Goal: Information Seeking & Learning: Learn about a topic

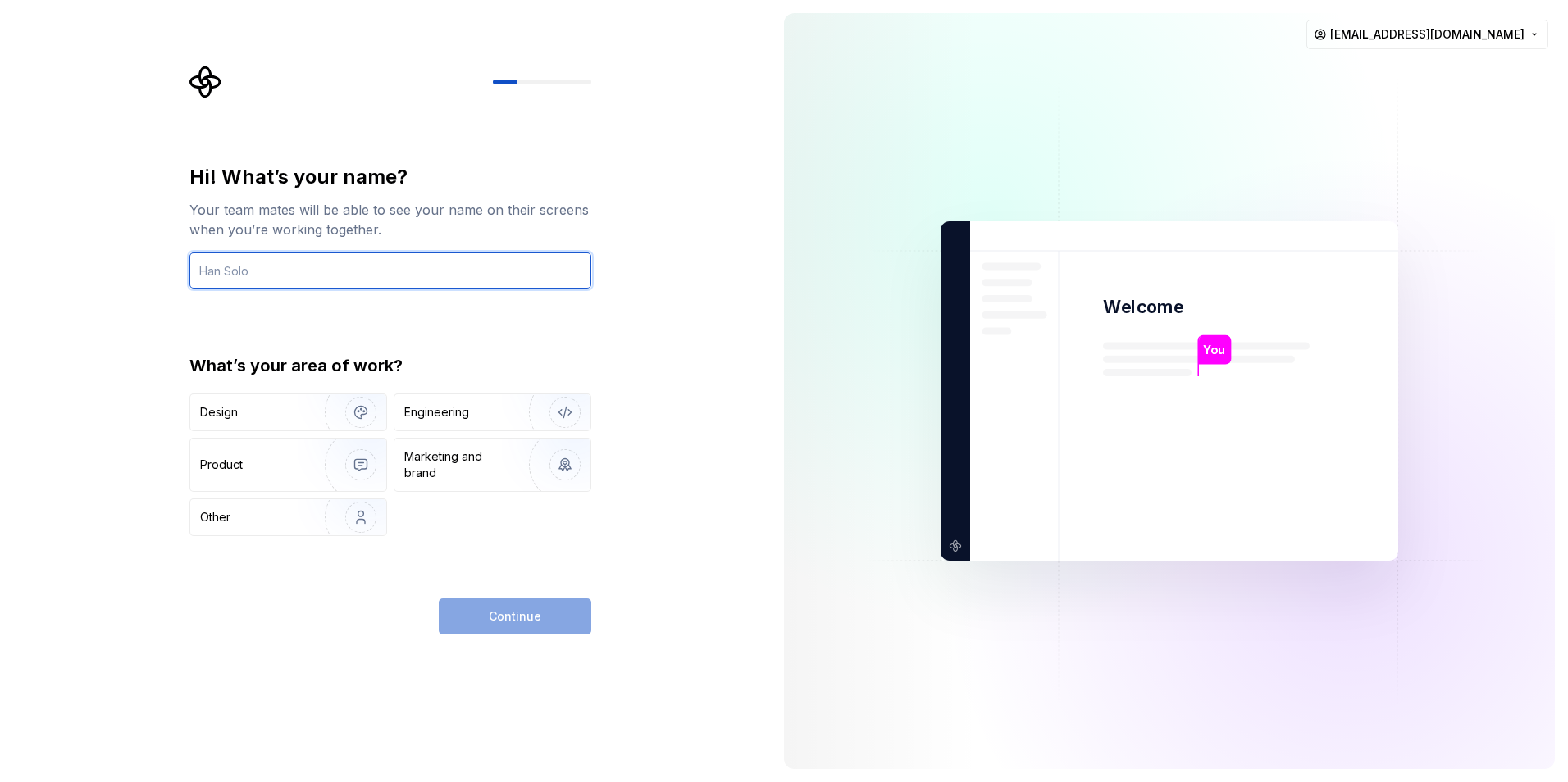
click at [369, 262] on input "text" at bounding box center [390, 270] width 402 height 36
type input "Nihara"
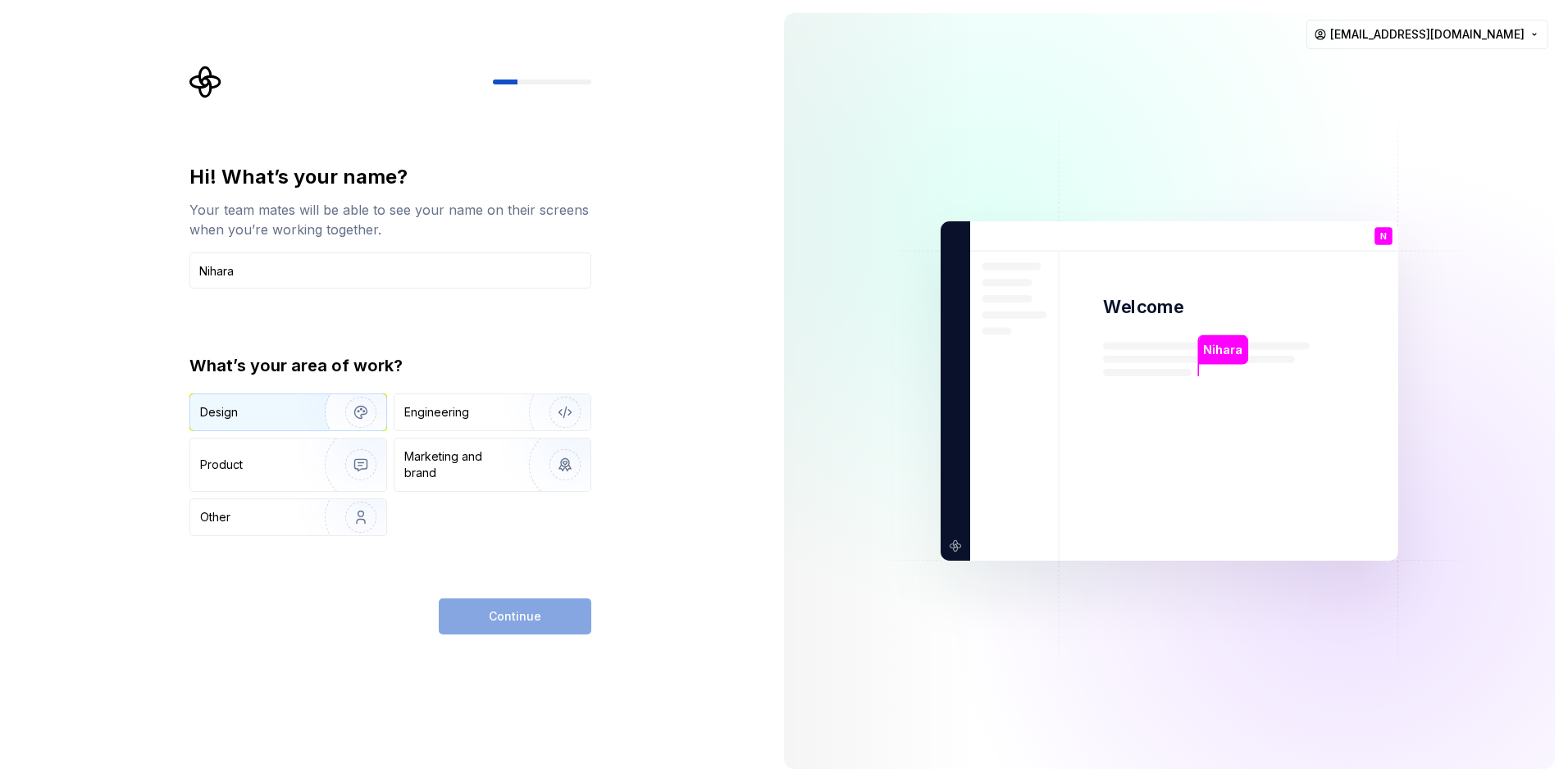
click at [296, 416] on div "Design" at bounding box center [252, 412] width 103 height 17
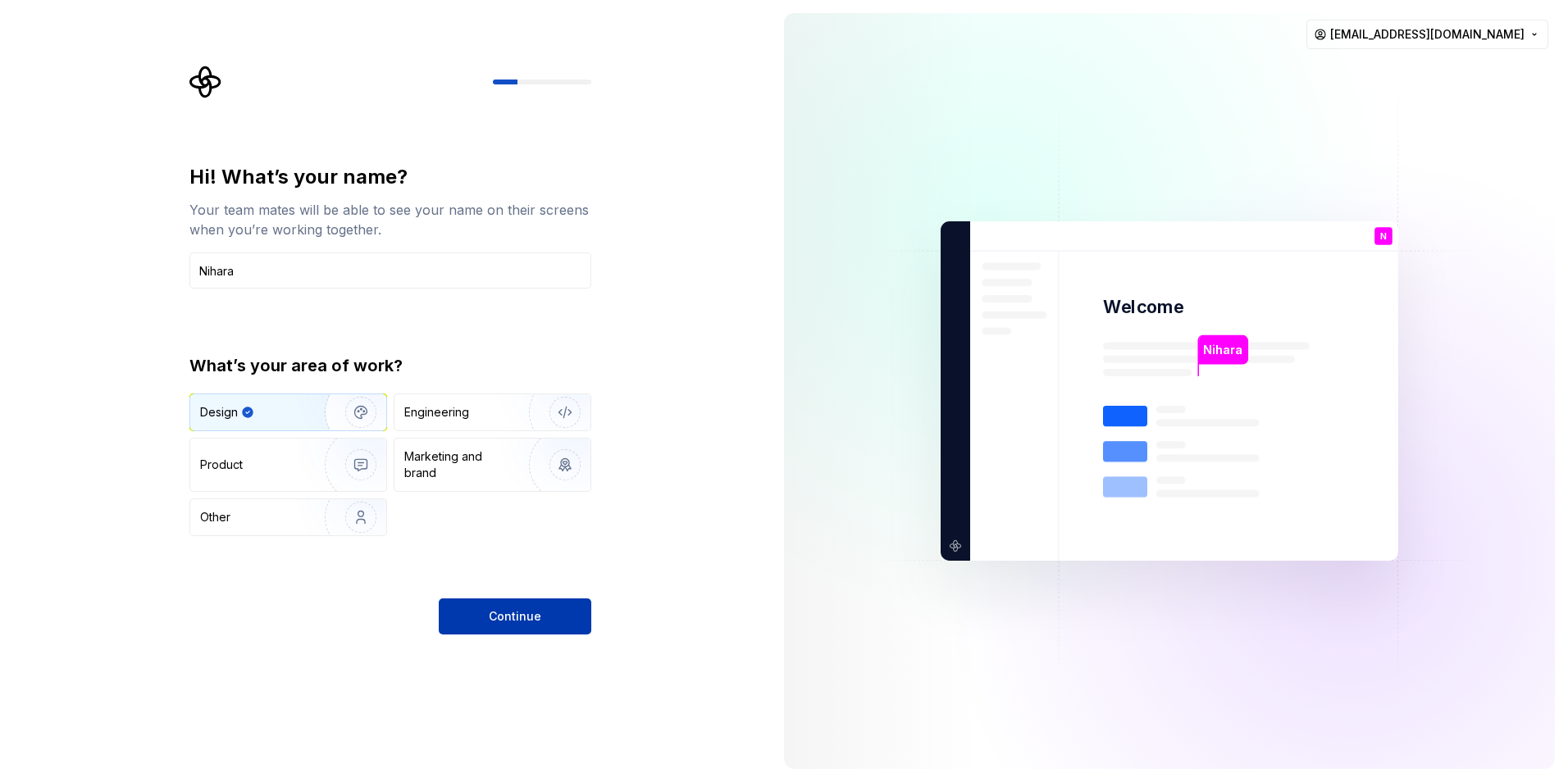
click at [525, 603] on button "Continue" at bounding box center [515, 617] width 153 height 36
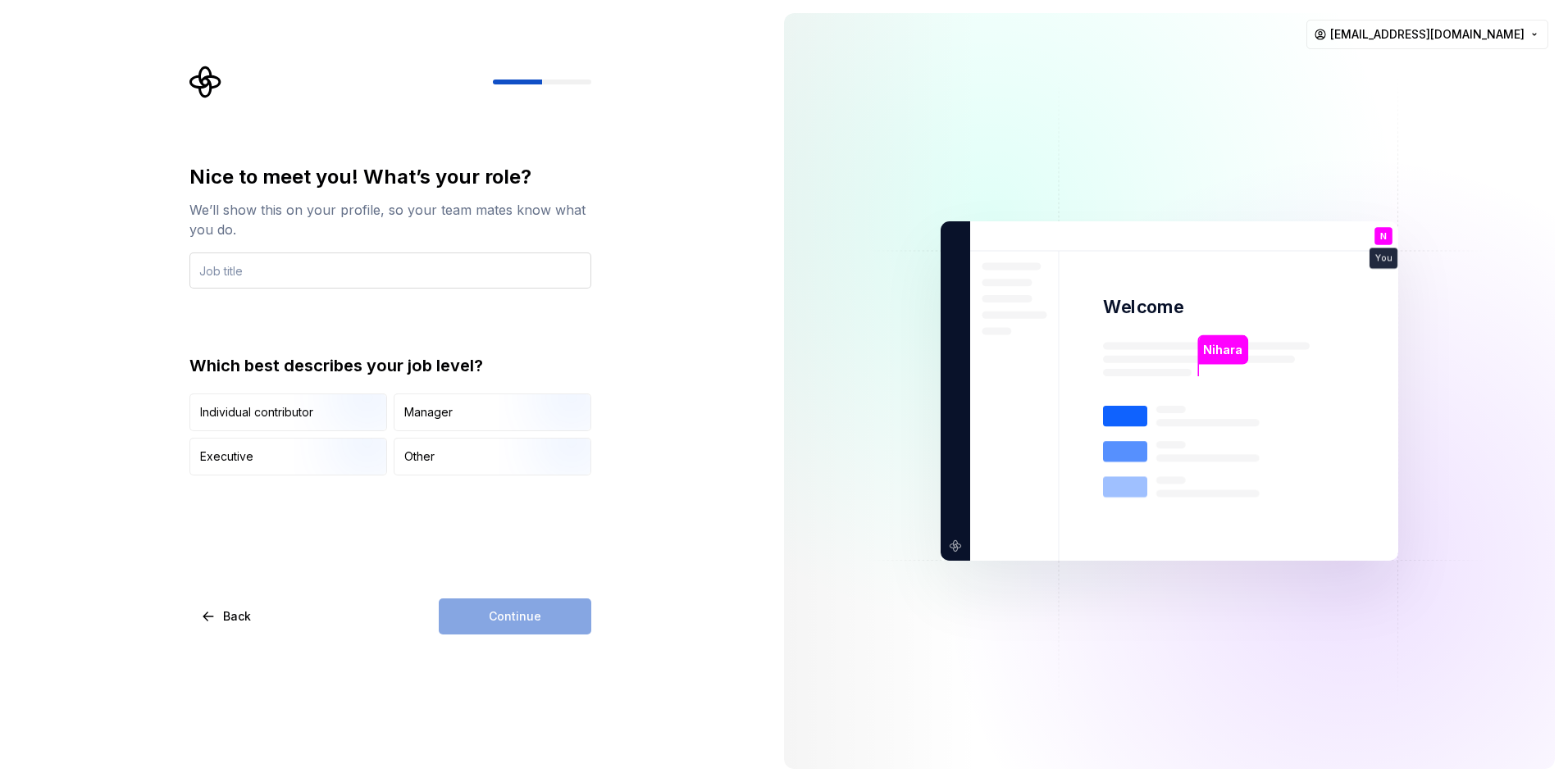
click at [302, 278] on input "text" at bounding box center [390, 270] width 402 height 36
type input "UI/UX Specialist"
click at [280, 412] on div "Individual contributor" at bounding box center [257, 412] width 113 height 17
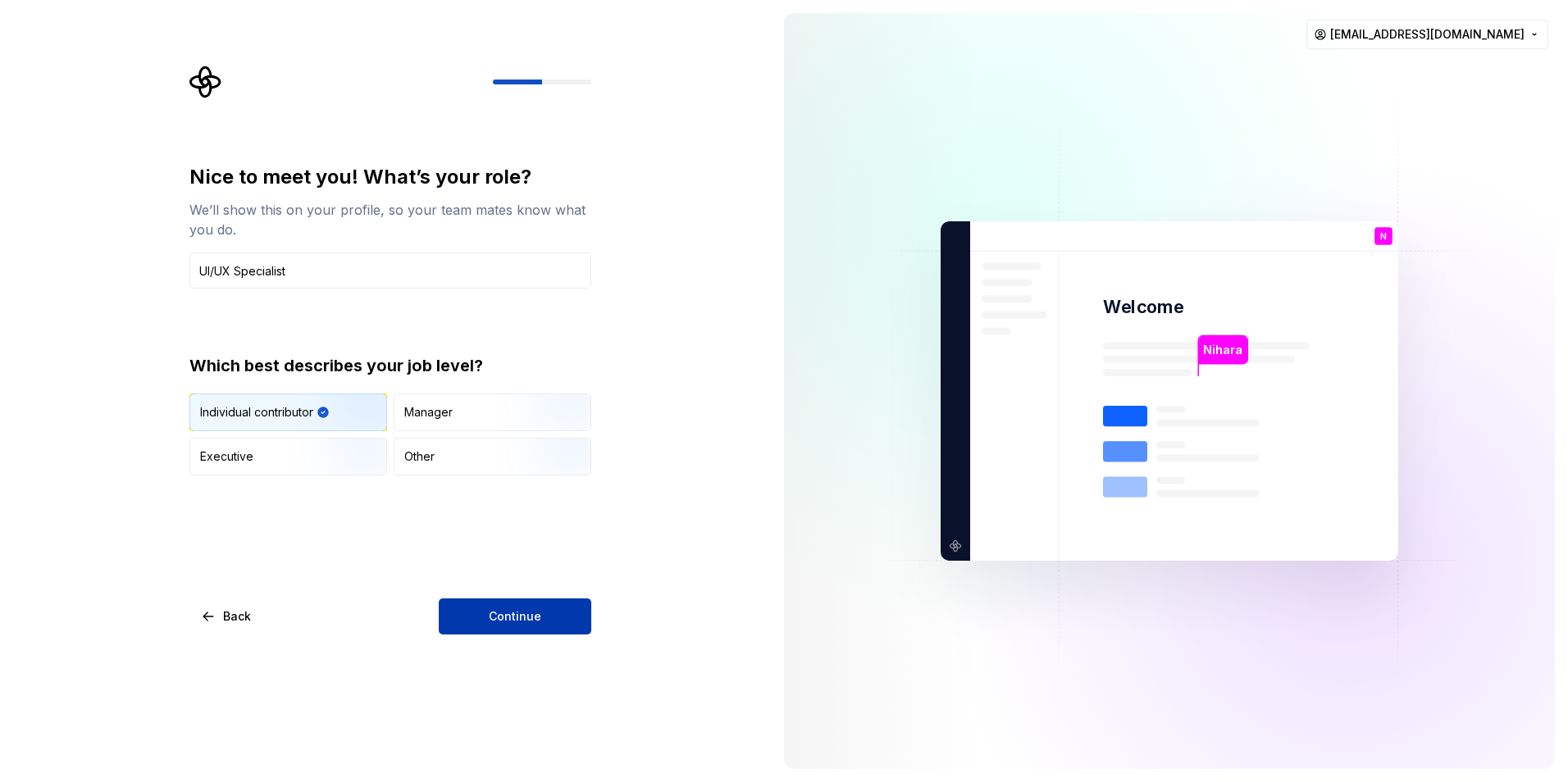
click at [463, 599] on button "Continue" at bounding box center [515, 617] width 153 height 36
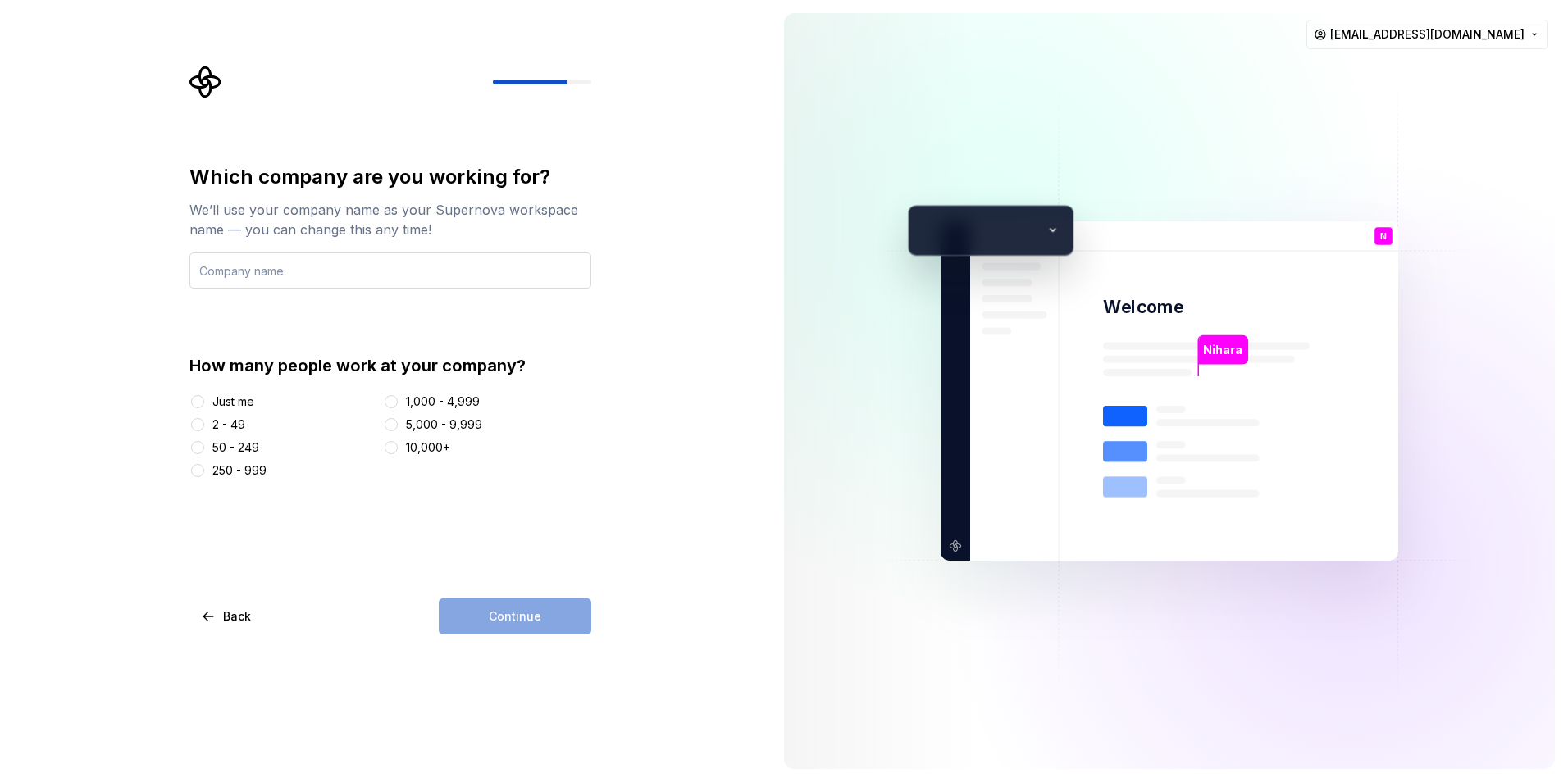
click at [238, 278] on input "text" at bounding box center [390, 270] width 402 height 36
type input "Skybound Wealth Management"
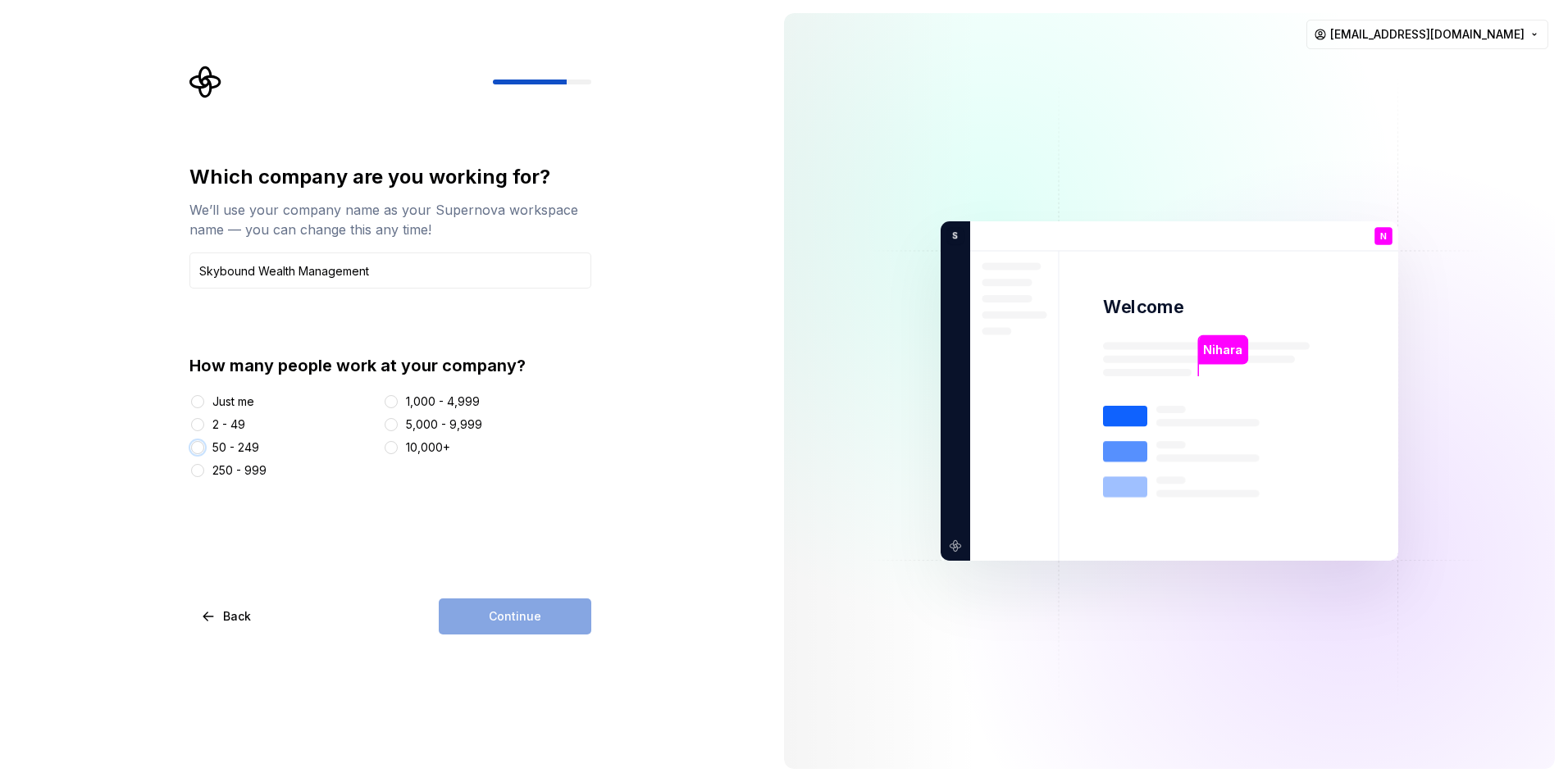
click at [201, 449] on button "50 - 249" at bounding box center [196, 447] width 13 height 13
click at [493, 599] on button "Continue" at bounding box center [515, 617] width 153 height 36
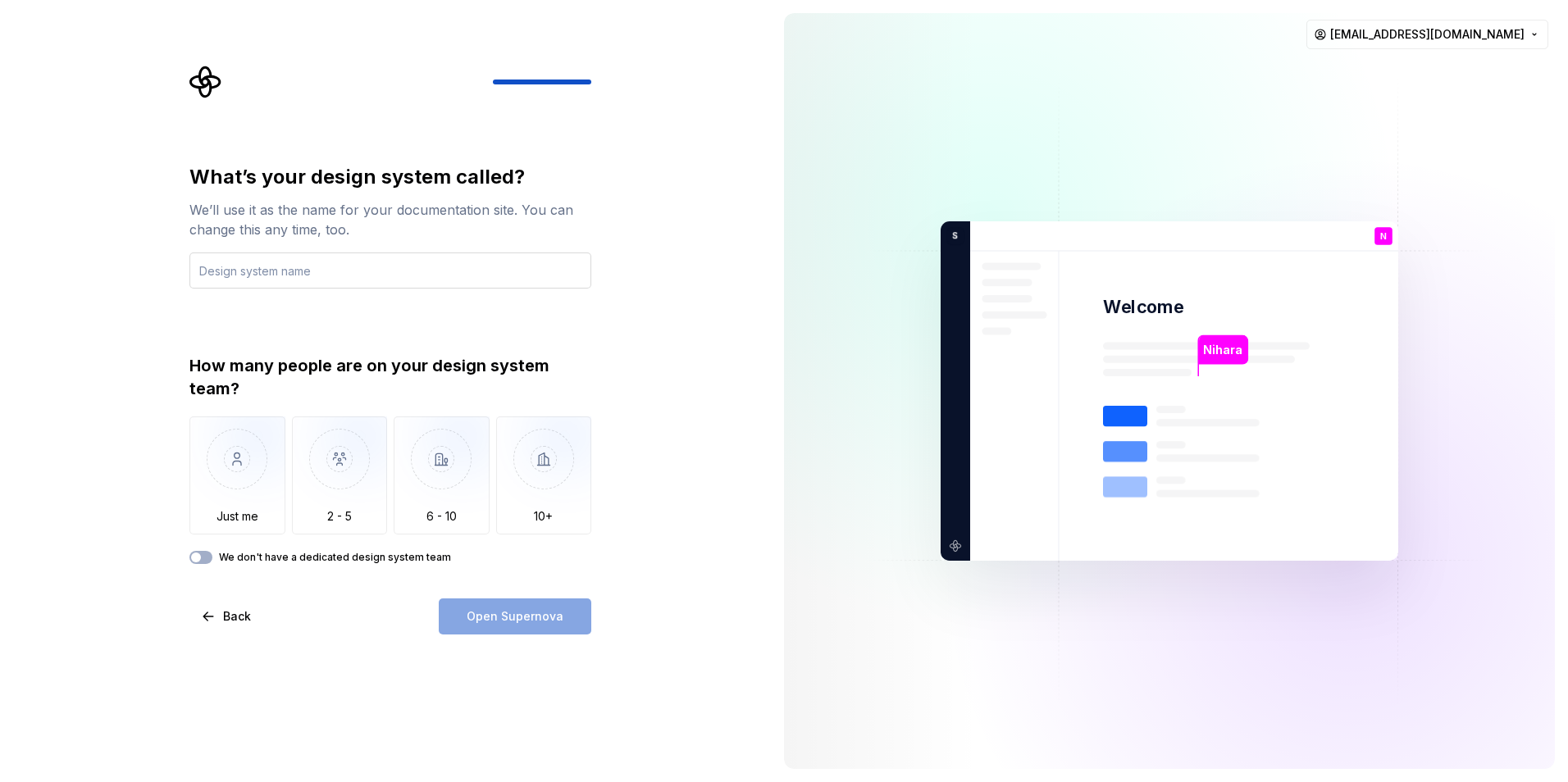
click at [247, 269] on input "text" at bounding box center [390, 270] width 402 height 36
type input "Plume Advice Suite"
click at [321, 479] on img "button" at bounding box center [339, 471] width 96 height 110
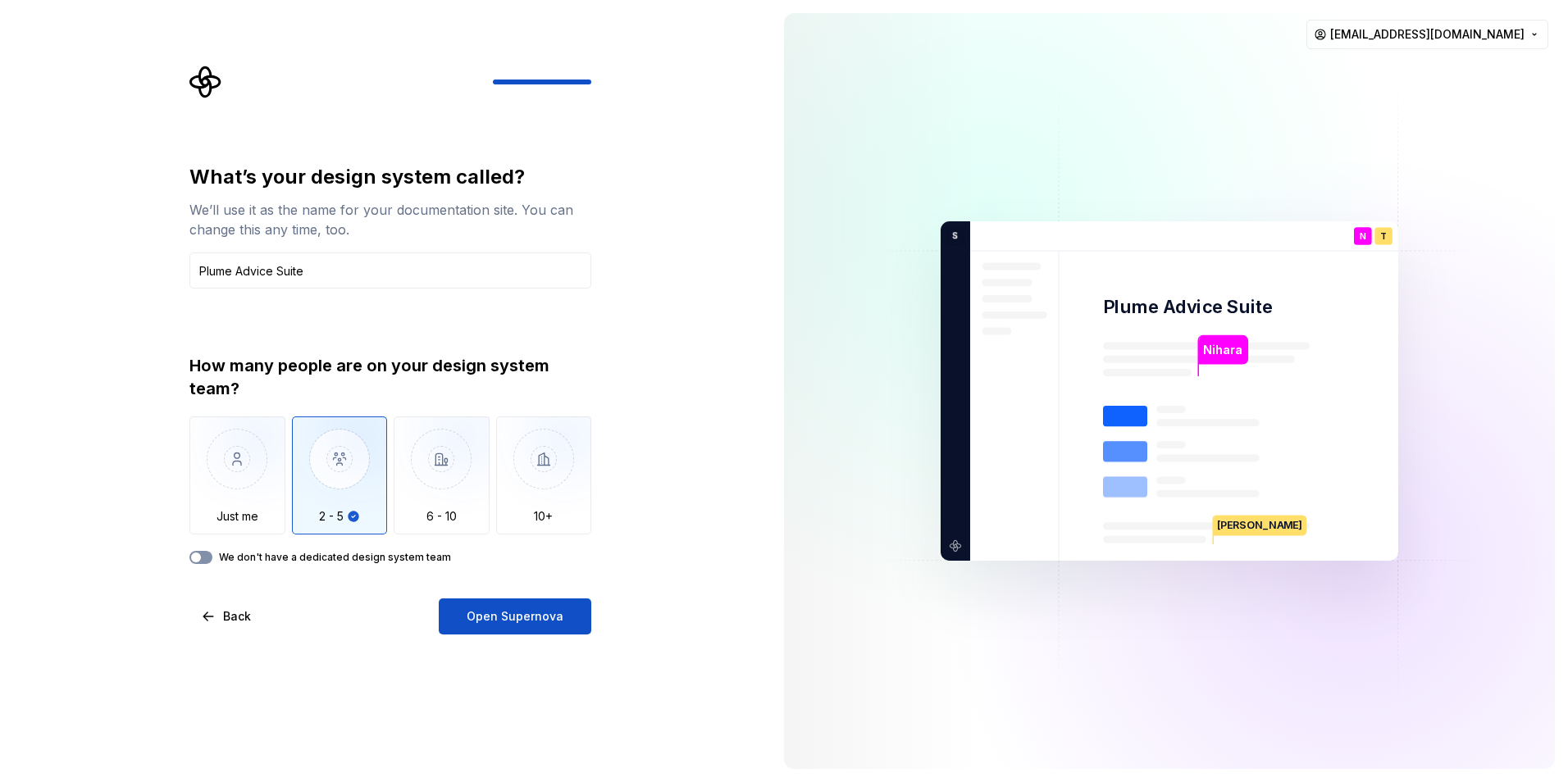
click at [203, 559] on button "We don't have a dedicated design system team" at bounding box center [201, 557] width 23 height 13
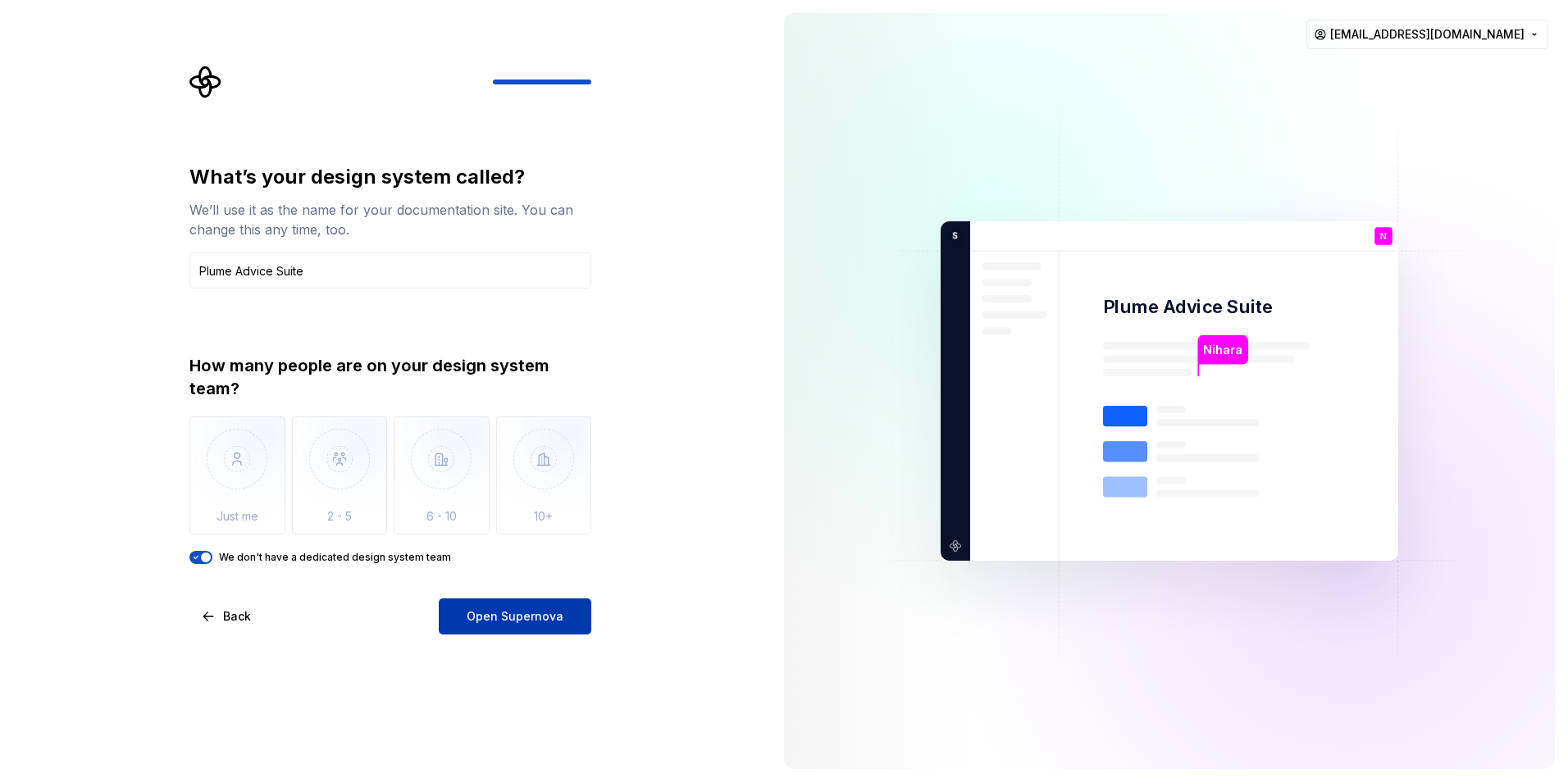
click at [512, 611] on span "Open Supernova" at bounding box center [515, 617] width 96 height 17
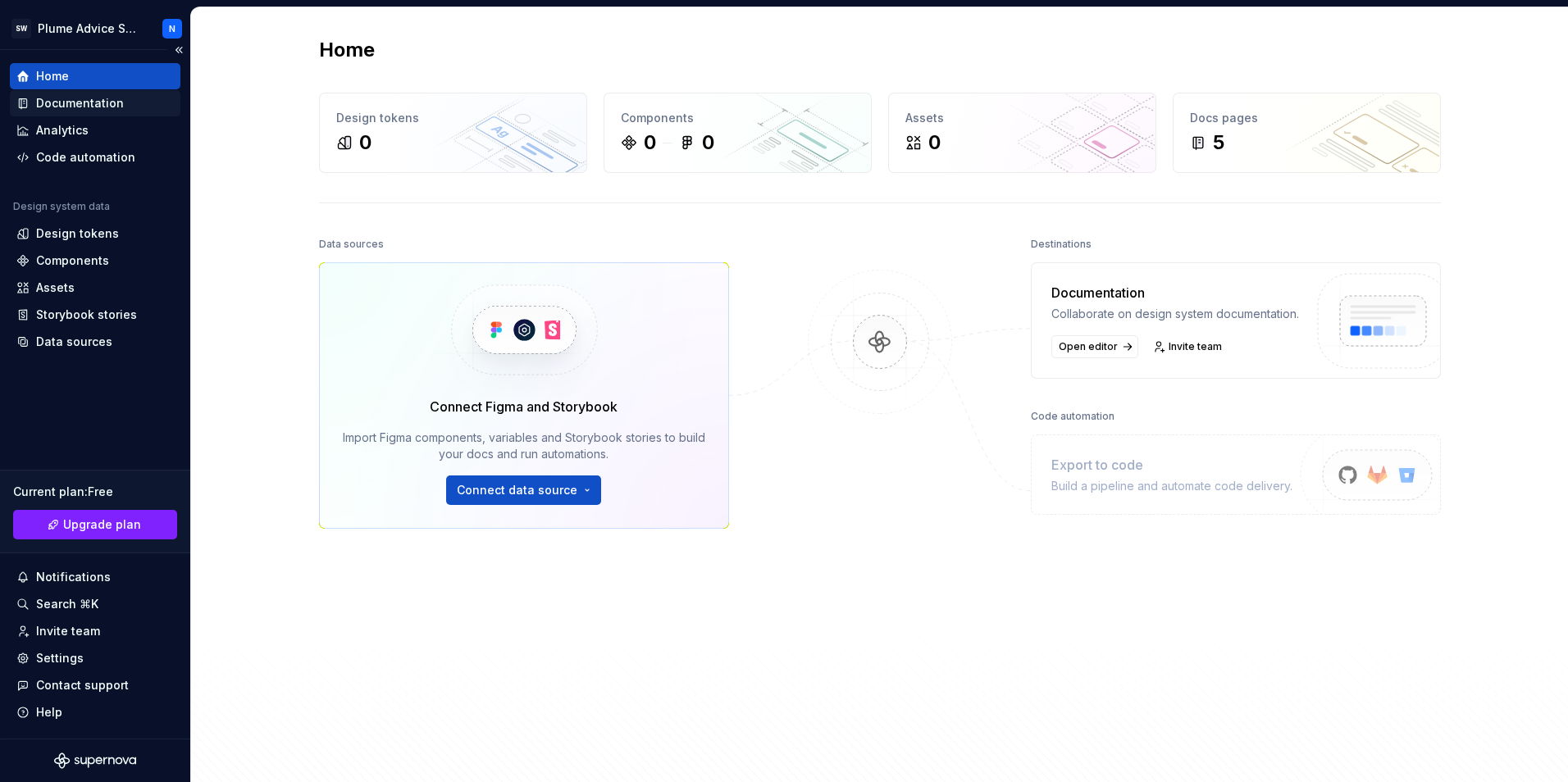
click at [86, 109] on div "Documentation" at bounding box center [80, 103] width 88 height 17
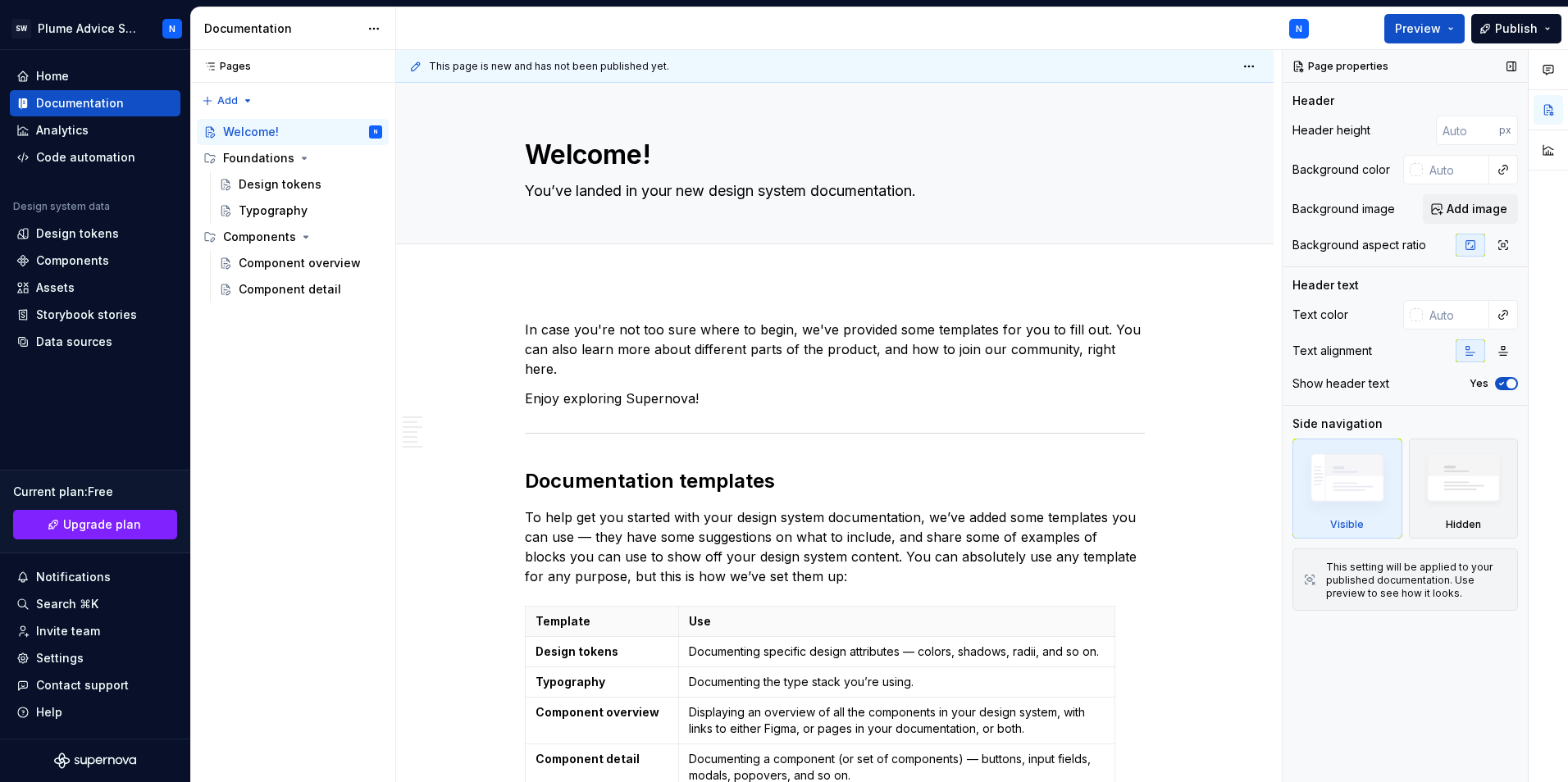
type textarea "*"
click at [79, 242] on div "Design tokens" at bounding box center [94, 233] width 170 height 26
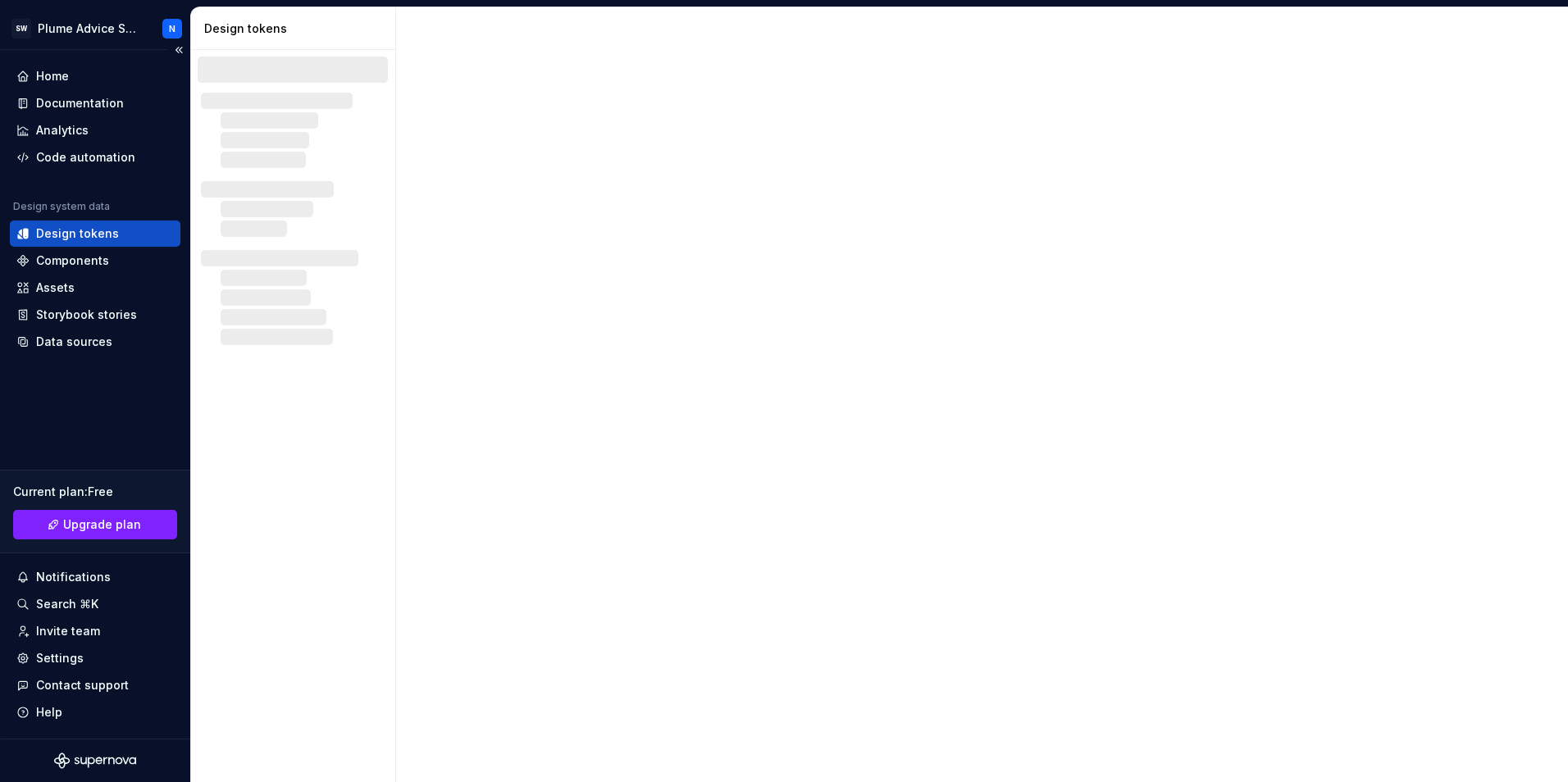
click at [99, 230] on div "Design tokens" at bounding box center [77, 233] width 83 height 17
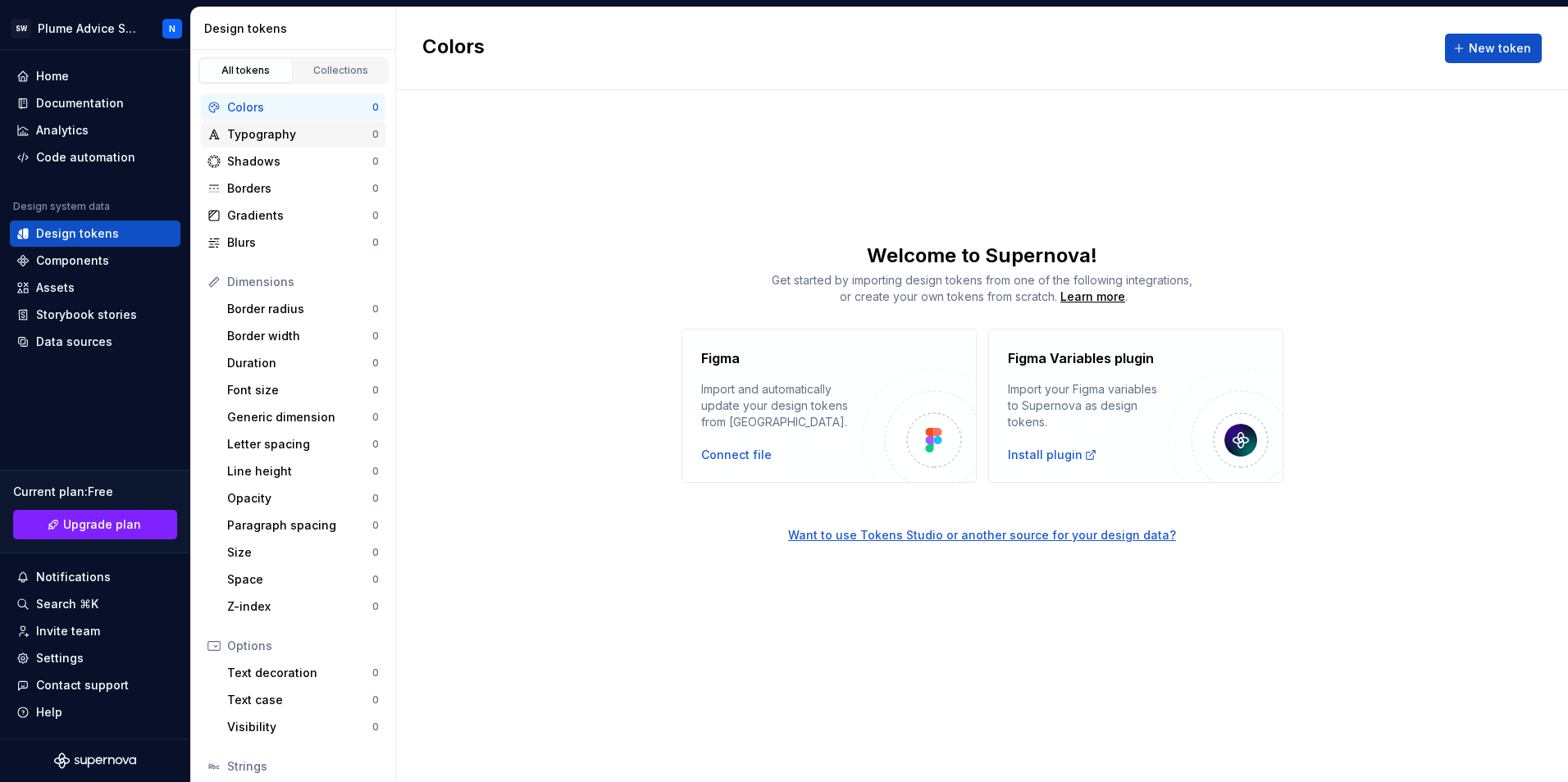
click at [232, 135] on div "Typography" at bounding box center [300, 134] width 145 height 17
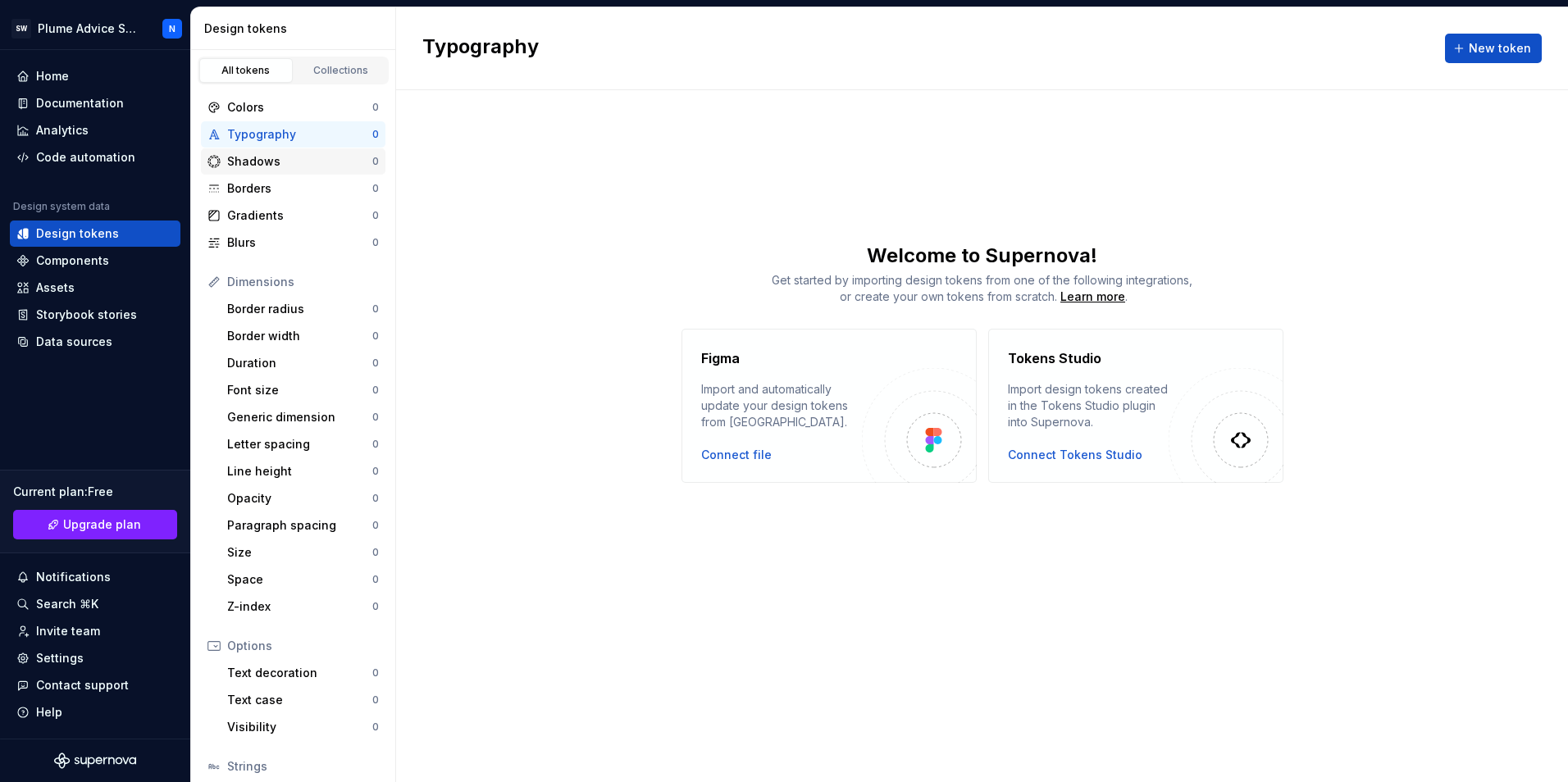
click at [241, 167] on div "Shadows" at bounding box center [300, 161] width 145 height 17
click at [241, 196] on div "Borders" at bounding box center [300, 189] width 145 height 17
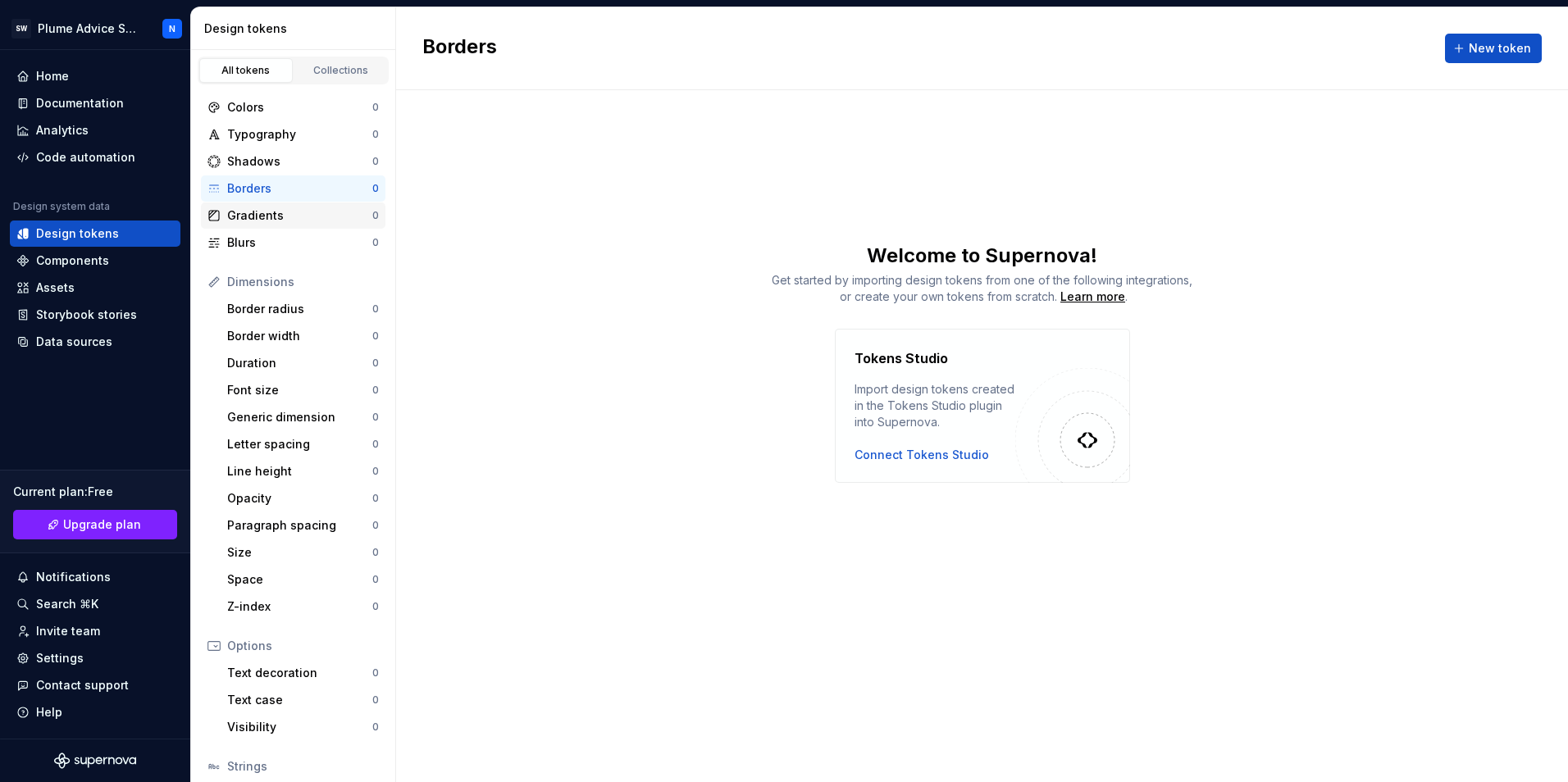
click at [238, 223] on div "Gradients" at bounding box center [300, 215] width 145 height 17
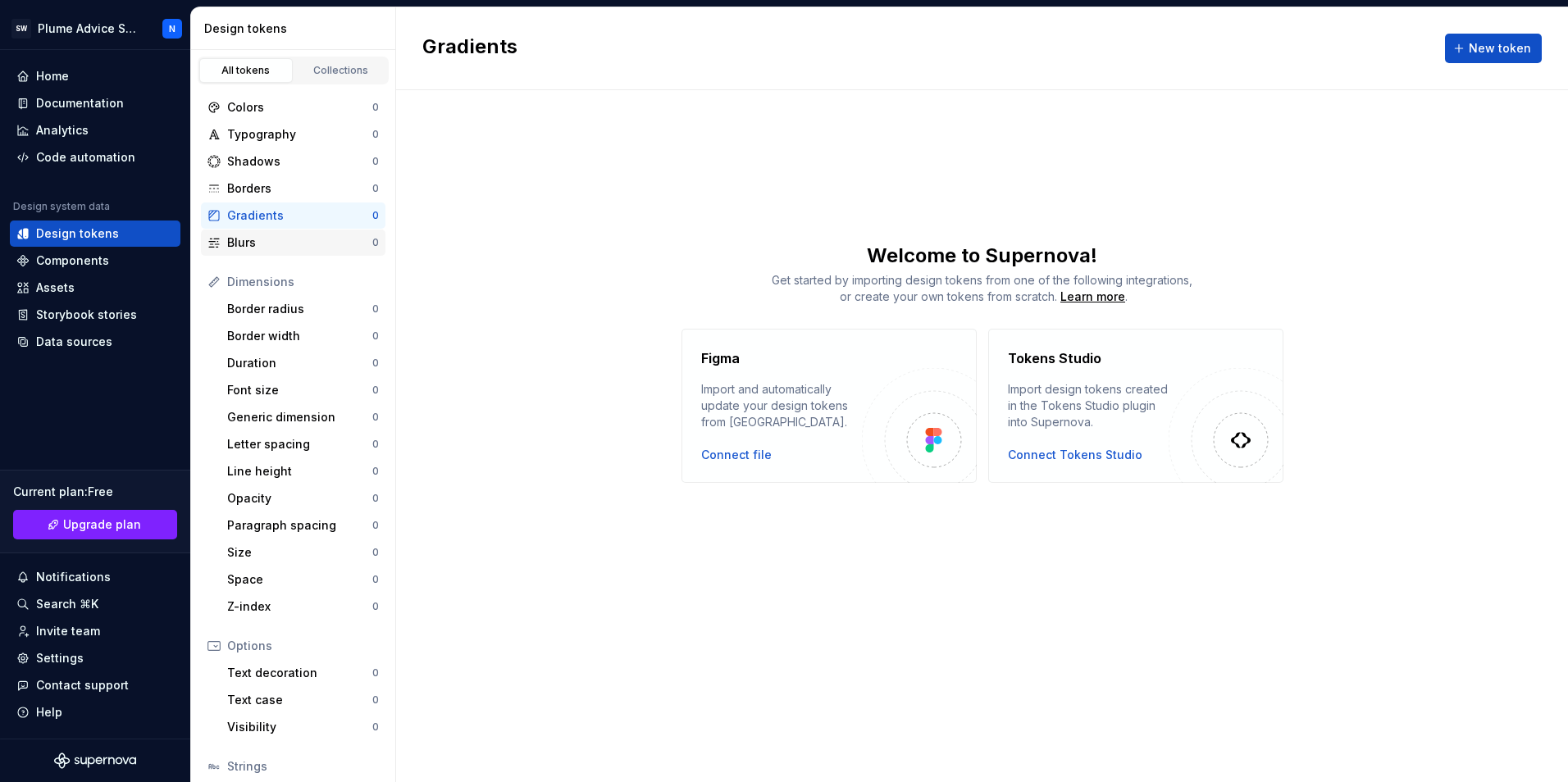
click at [233, 245] on div "Blurs" at bounding box center [300, 242] width 145 height 17
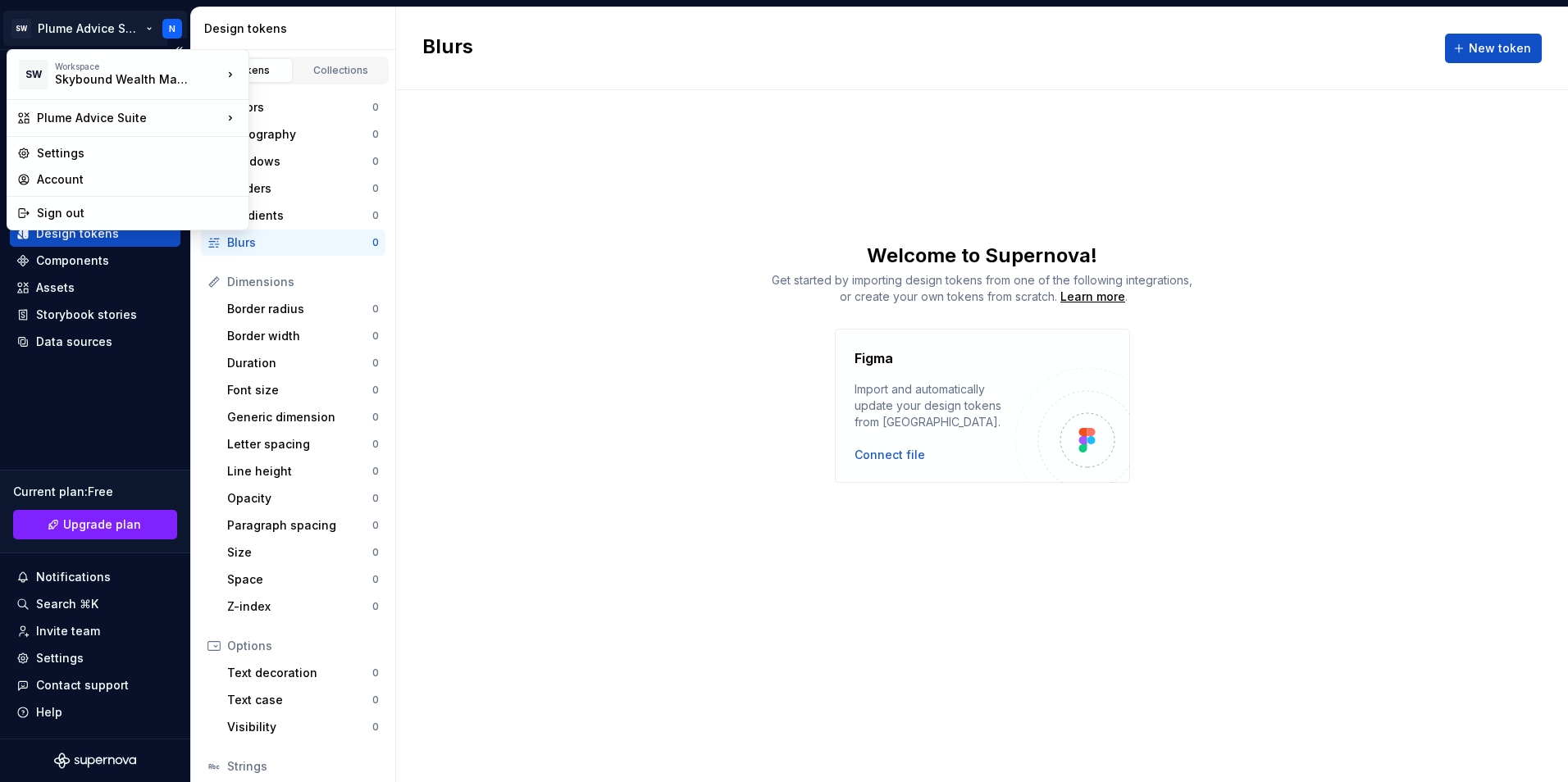
click at [91, 29] on html "SW Plume Advice Suite N Home Documentation Analytics Code automation Design sys…" at bounding box center [784, 391] width 1568 height 782
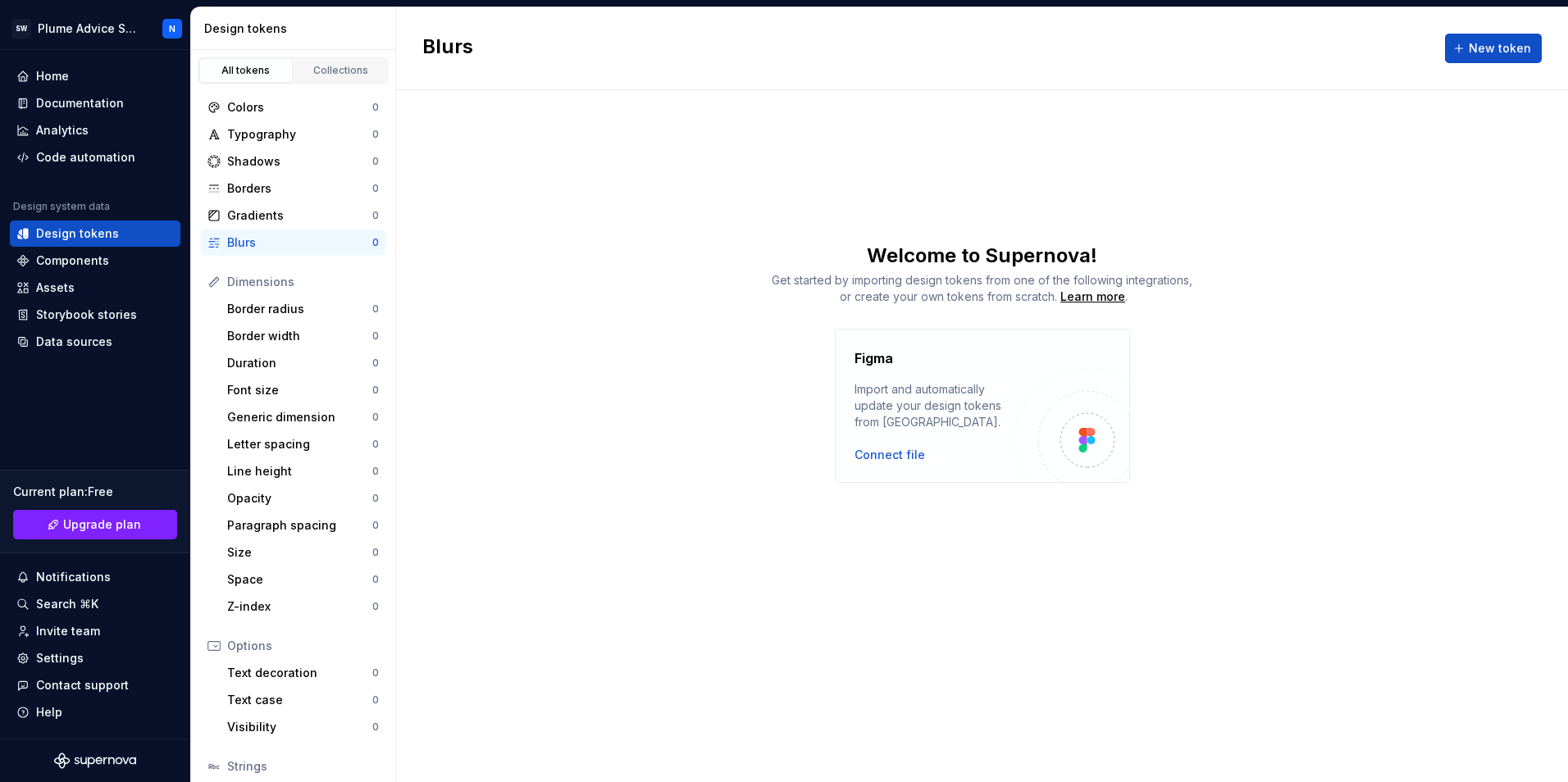
click at [609, 268] on html "SW Plume Advice Suite N Home Documentation Analytics Code automation Design sys…" at bounding box center [784, 391] width 1568 height 782
click at [326, 64] on div "Collections" at bounding box center [341, 70] width 82 height 13
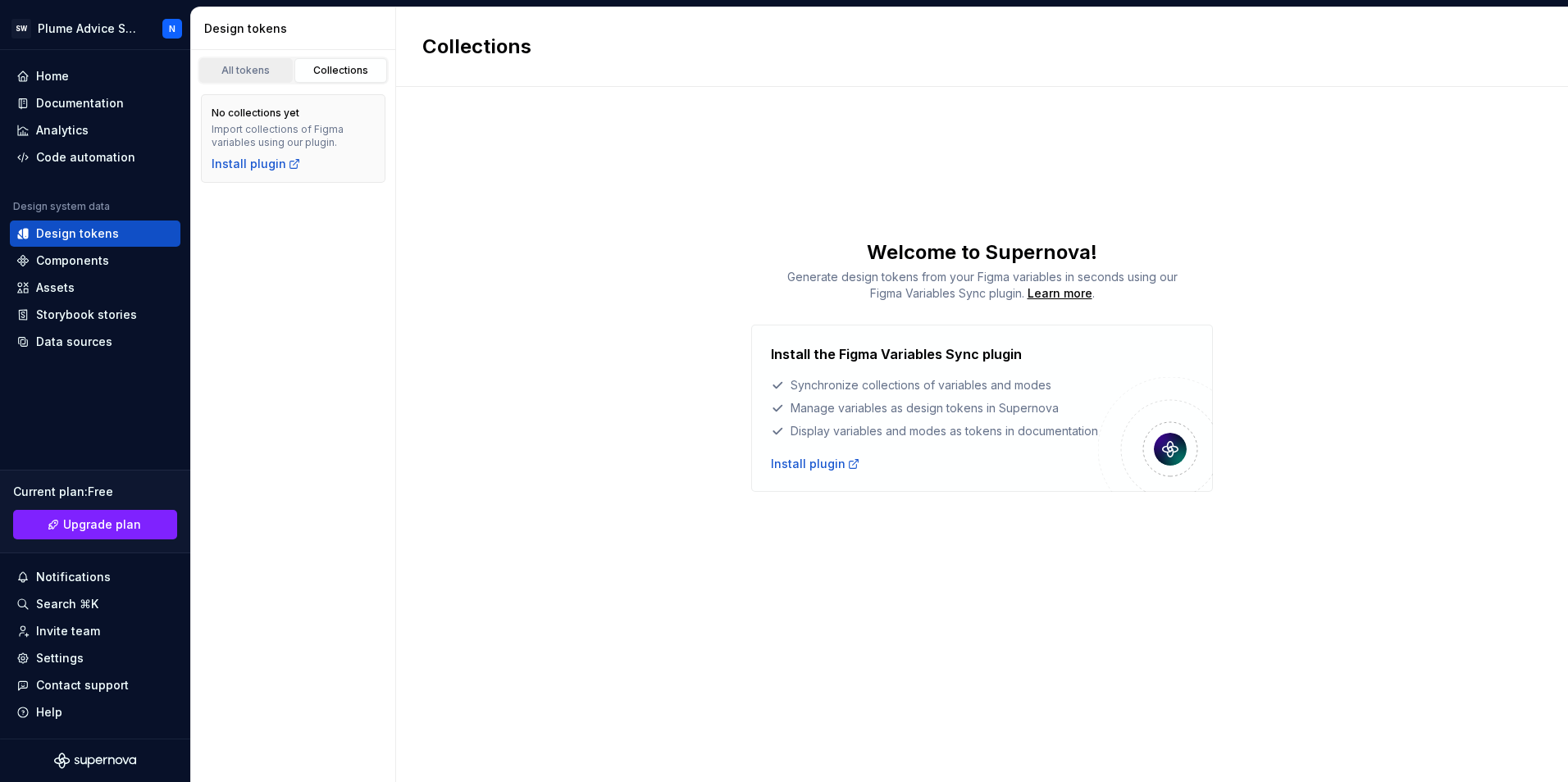
click at [258, 71] on div "All tokens" at bounding box center [246, 70] width 82 height 13
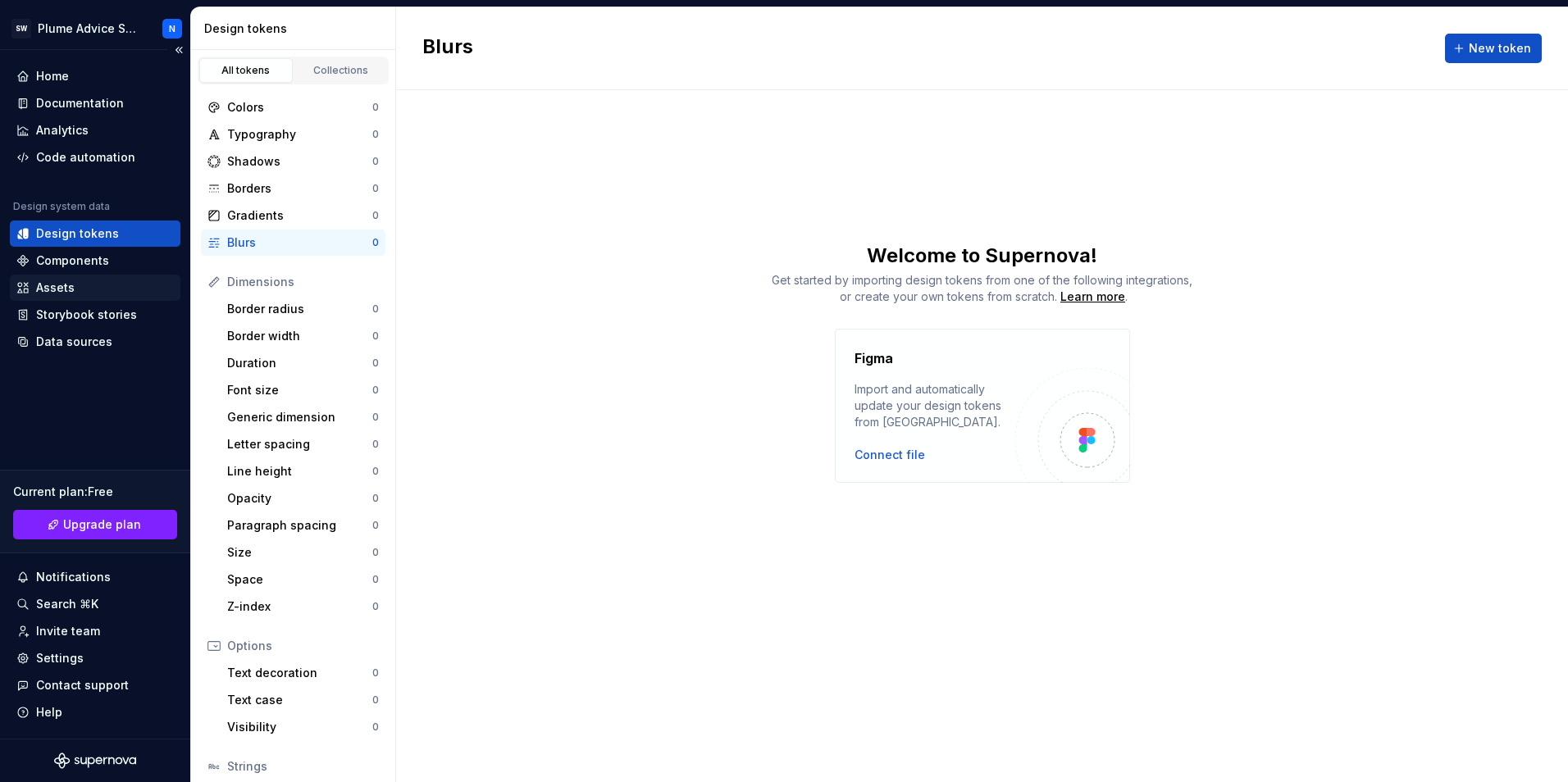
click at [74, 287] on div "Assets" at bounding box center [95, 288] width 158 height 17
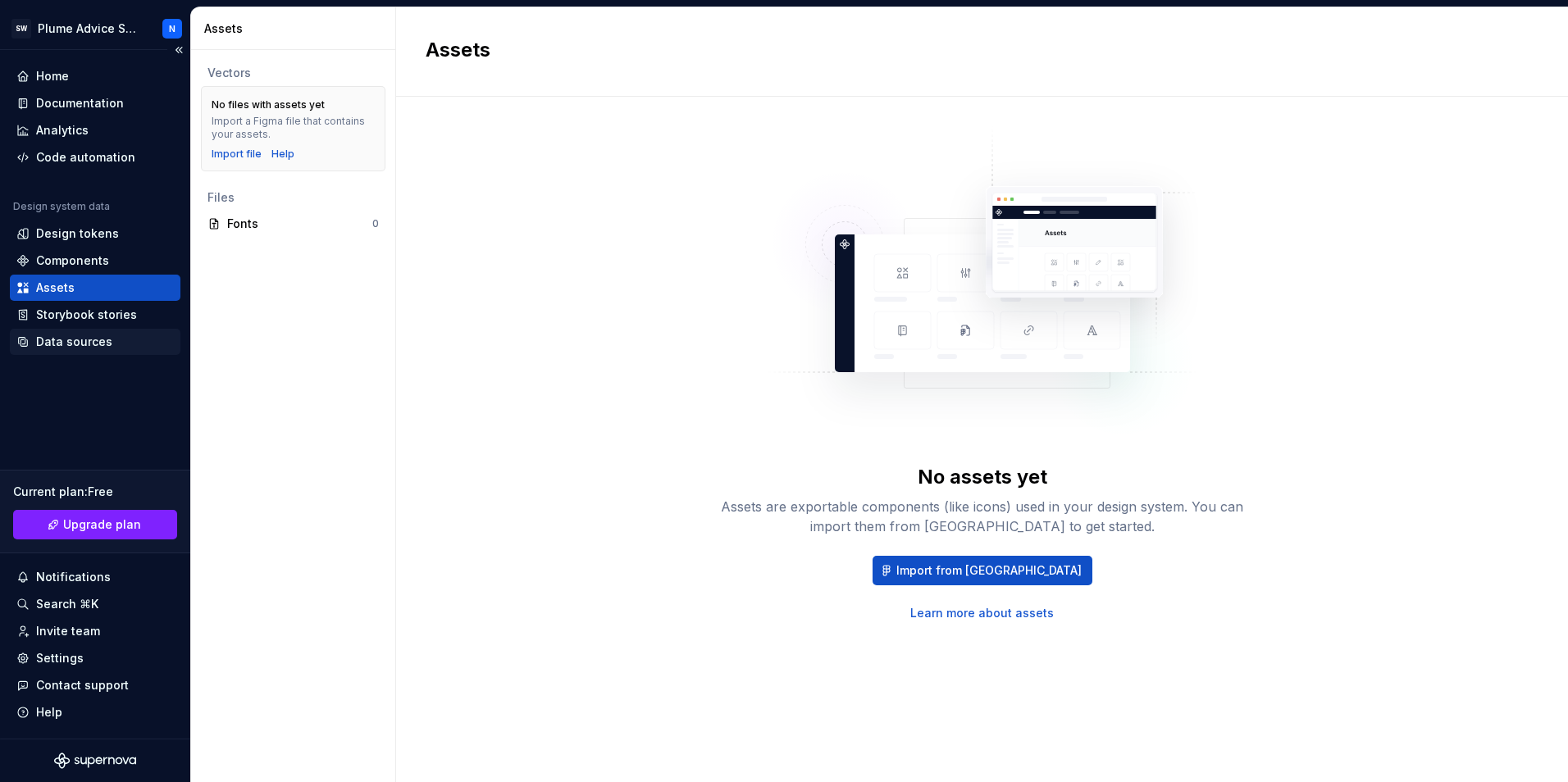
click at [87, 338] on div "Data sources" at bounding box center [74, 341] width 76 height 17
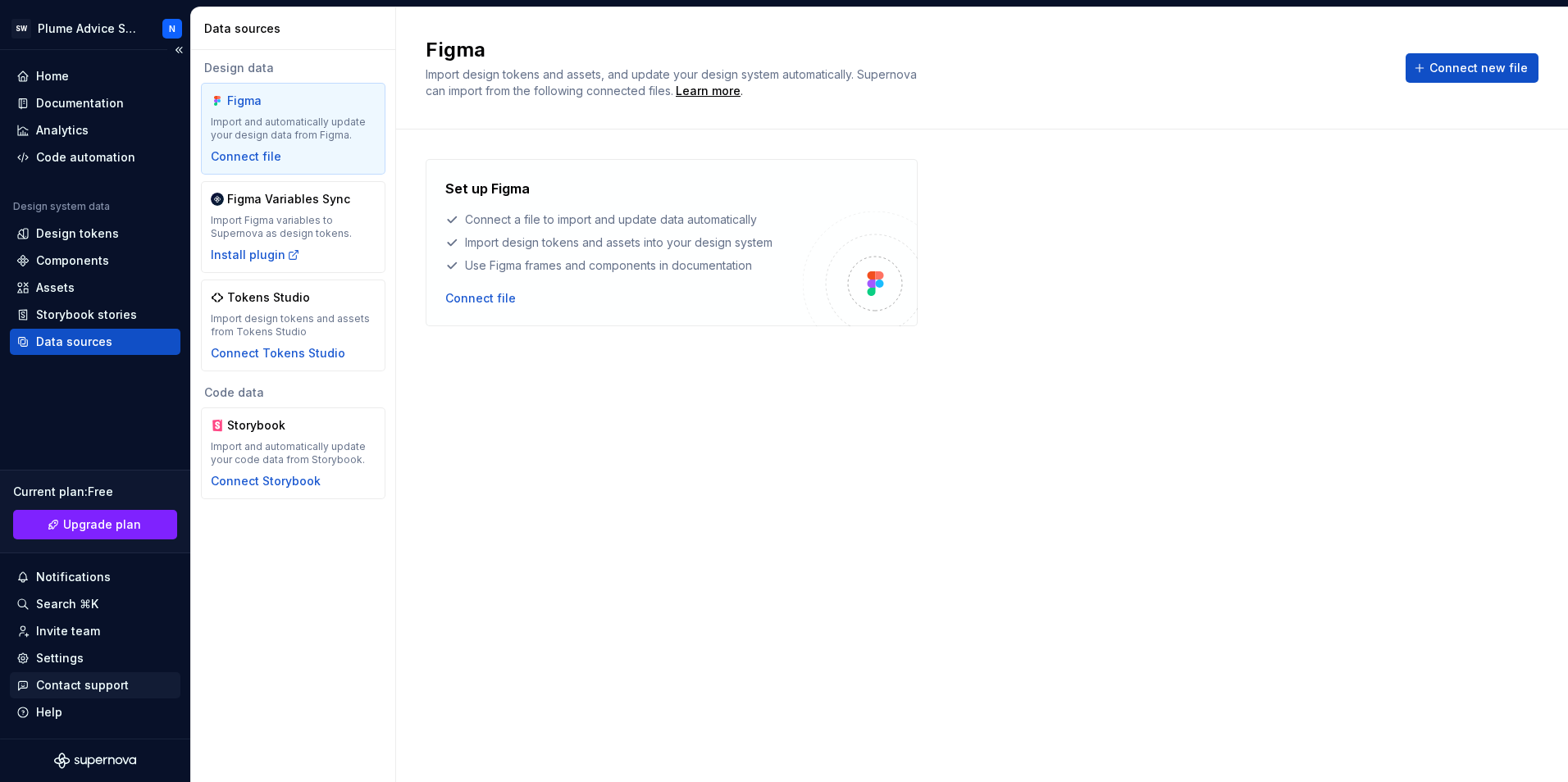
click at [106, 674] on div "Contact support" at bounding box center [94, 685] width 170 height 26
click at [102, 653] on div "Settings" at bounding box center [95, 658] width 158 height 17
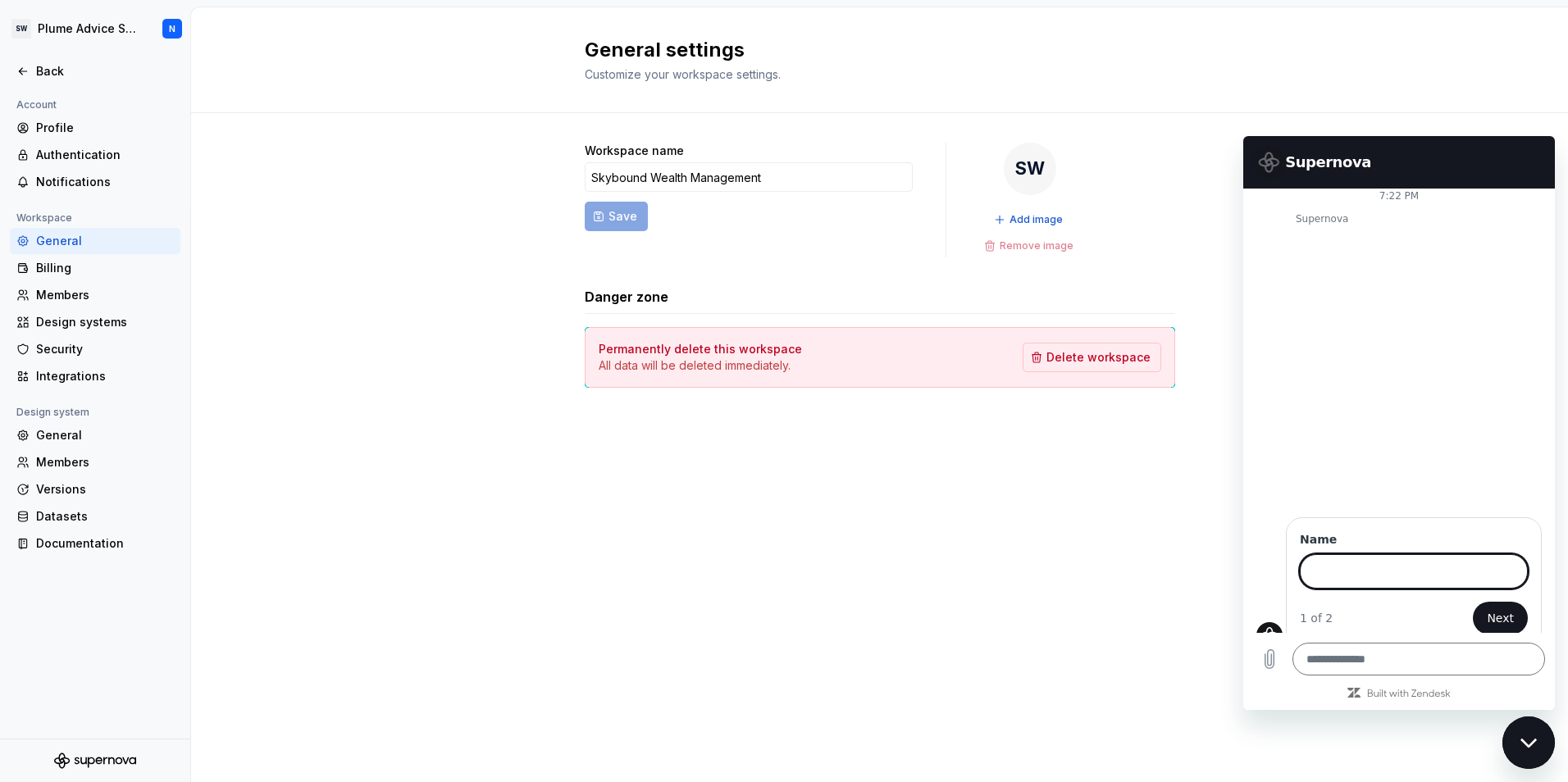
scroll to position [8, 0]
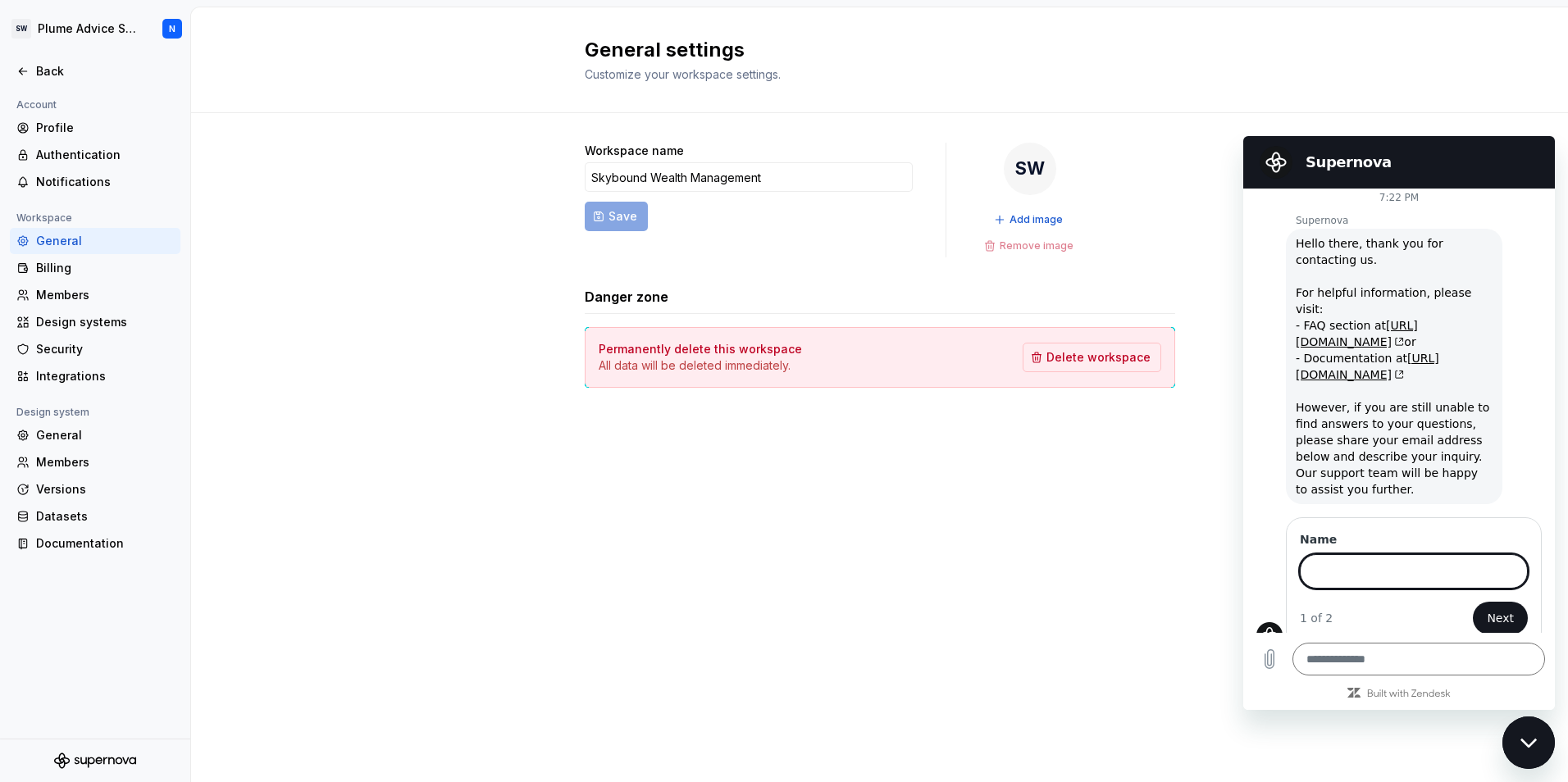
click at [170, 587] on div "Account Profile Authentication Notifications Workspace General Billing Members …" at bounding box center [95, 417] width 191 height 644
click at [1405, 554] on input "Name" at bounding box center [1413, 571] width 228 height 34
click at [1413, 319] on link "https://supernova-help.zendesk.com/hc/en-us" at bounding box center [1357, 334] width 123 height 29
click at [1114, 483] on div "General settings Customize your workspace settings. Workspace name Skybound Wea…" at bounding box center [879, 395] width 1377 height 775
click at [150, 130] on div "Profile" at bounding box center [105, 127] width 138 height 17
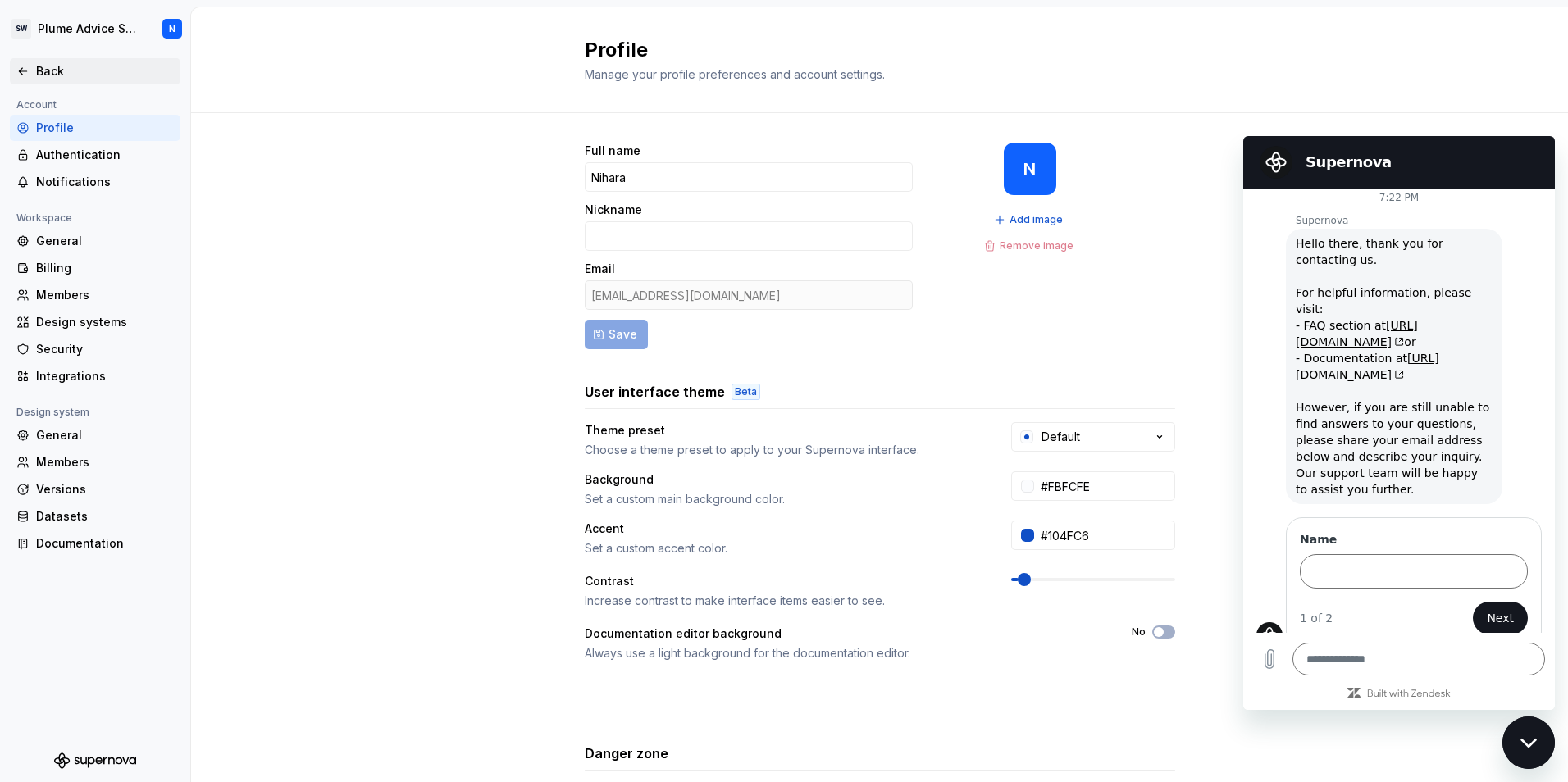
click at [37, 63] on div "Back" at bounding box center [105, 71] width 138 height 17
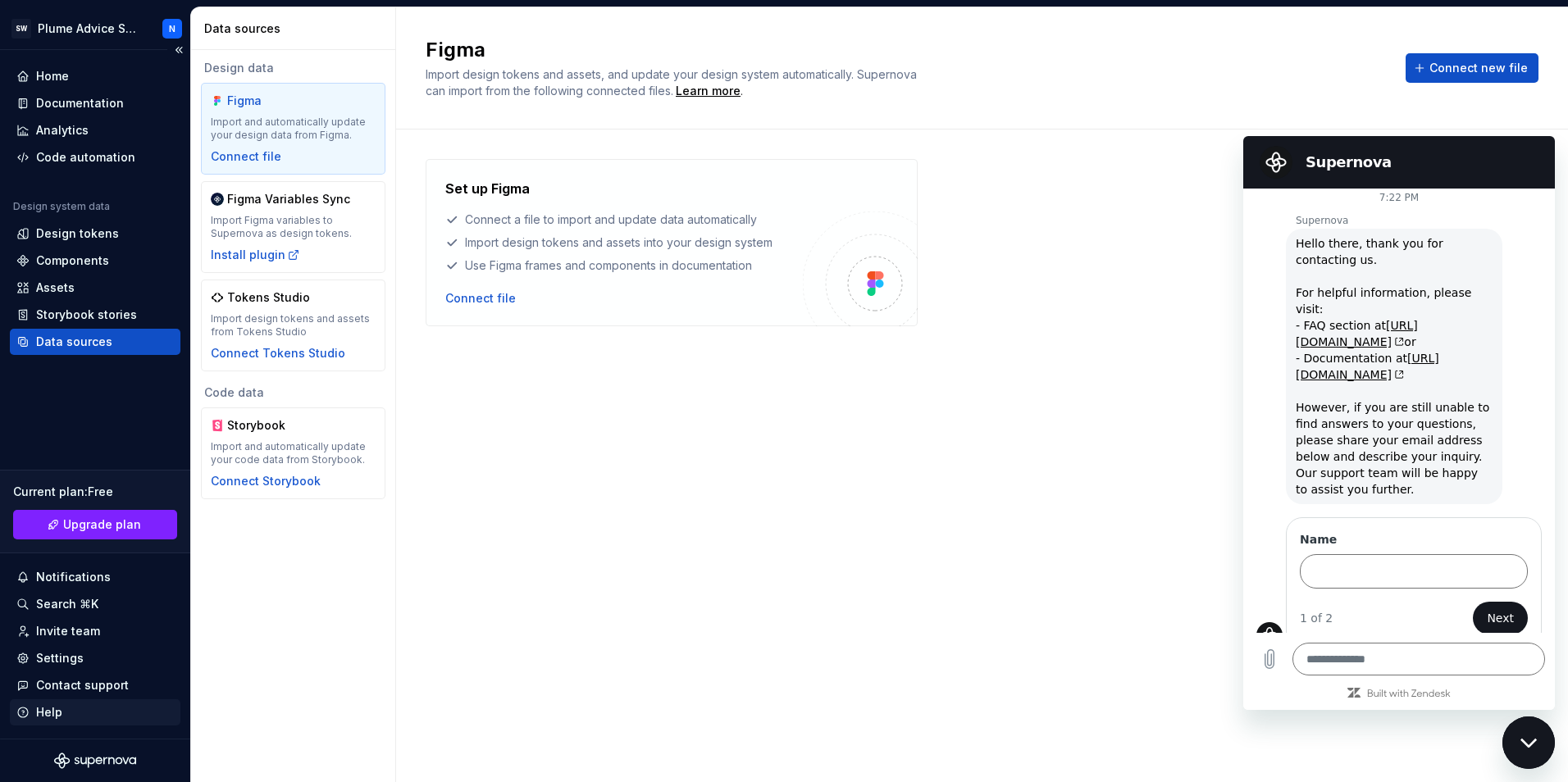
click at [94, 710] on div "Help" at bounding box center [95, 712] width 158 height 17
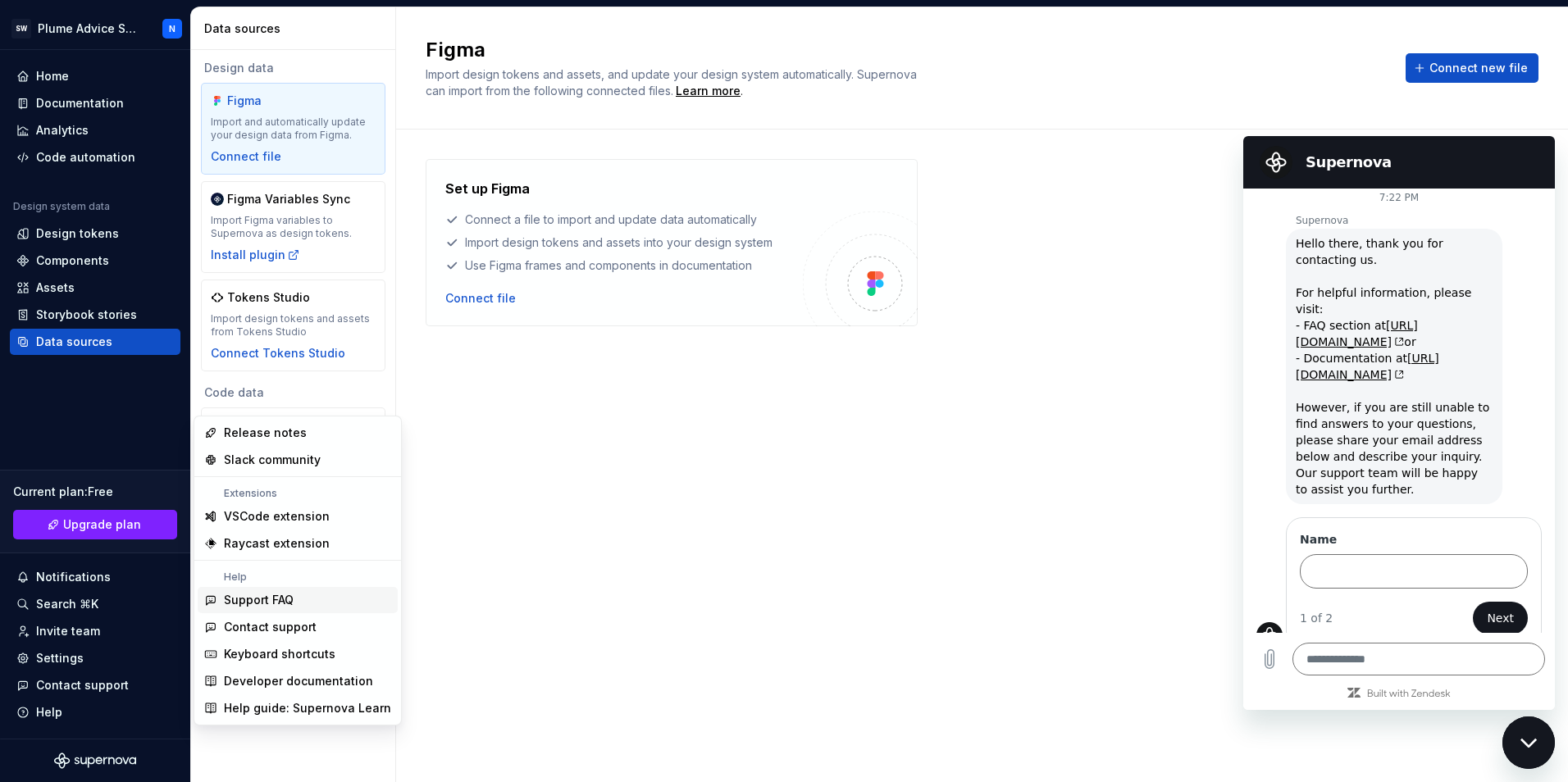
click at [283, 597] on div "Support FAQ" at bounding box center [259, 600] width 70 height 17
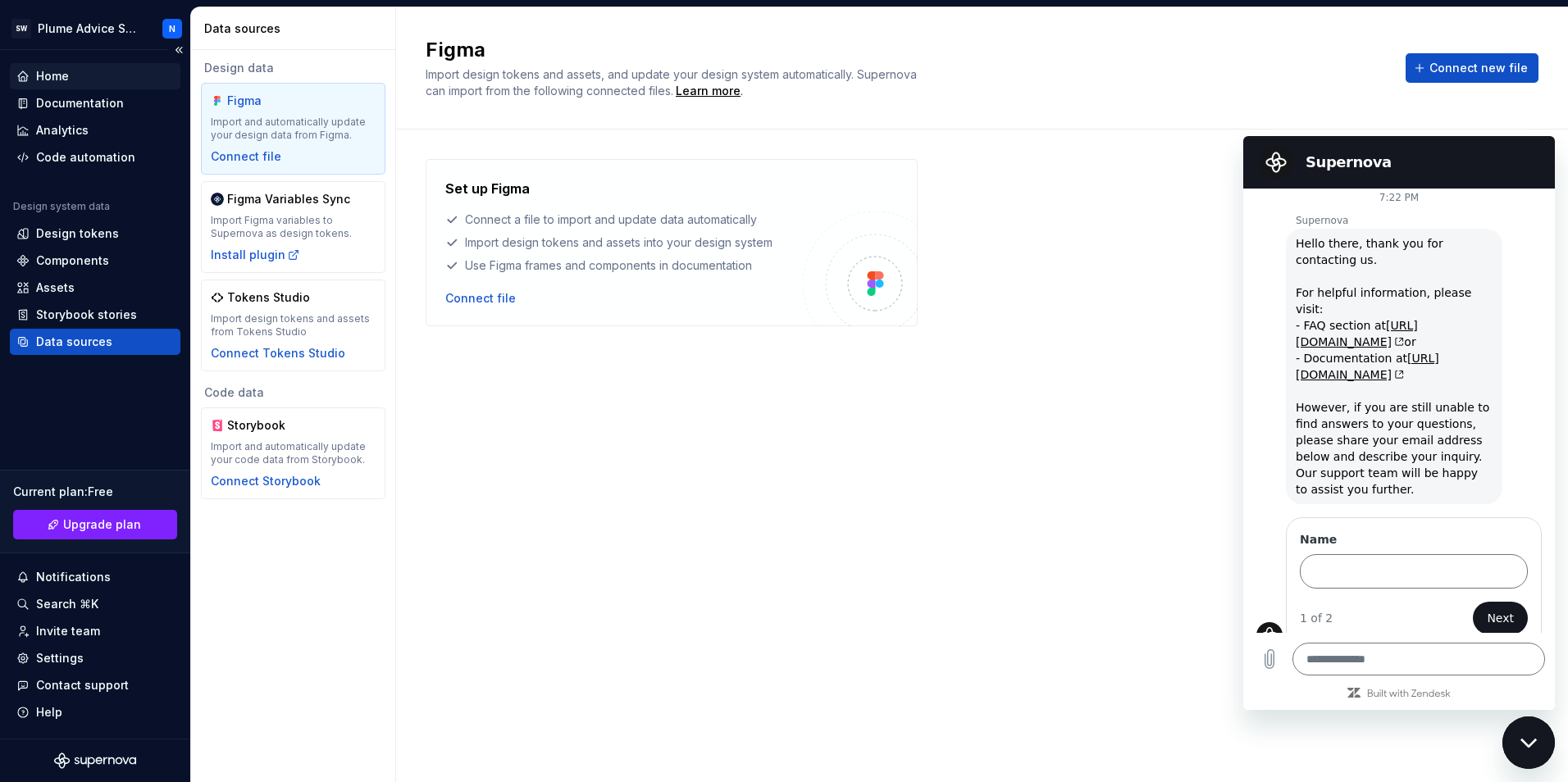
click at [88, 76] on div "Home" at bounding box center [95, 76] width 158 height 17
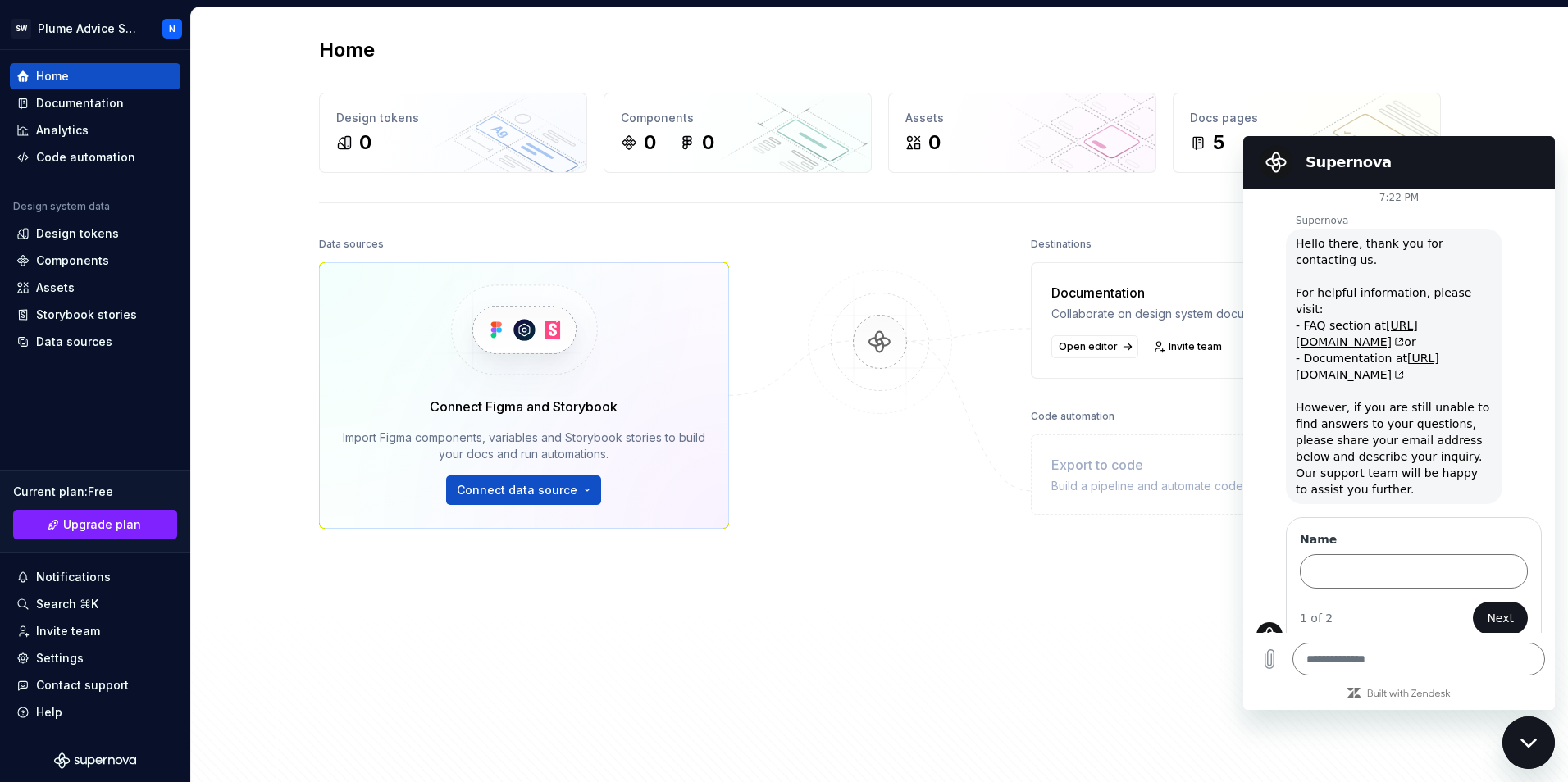
click at [1455, 747] on div "Home Design tokens 0 Components 0 0 Assets 0 Docs pages 5 Data sources Connect …" at bounding box center [880, 403] width 1181 height 790
click at [1132, 322] on div "Collaborate on design system documentation." at bounding box center [1175, 314] width 248 height 17
click at [1131, 460] on div "Export to code Build a pipeline and automate code delivery." at bounding box center [1236, 475] width 410 height 81
type textarea "*"
click at [1437, 118] on div "Home Design tokens 0 Components 0 0 Assets 0 Docs pages 5 Data sources Connect …" at bounding box center [880, 403] width 1181 height 790
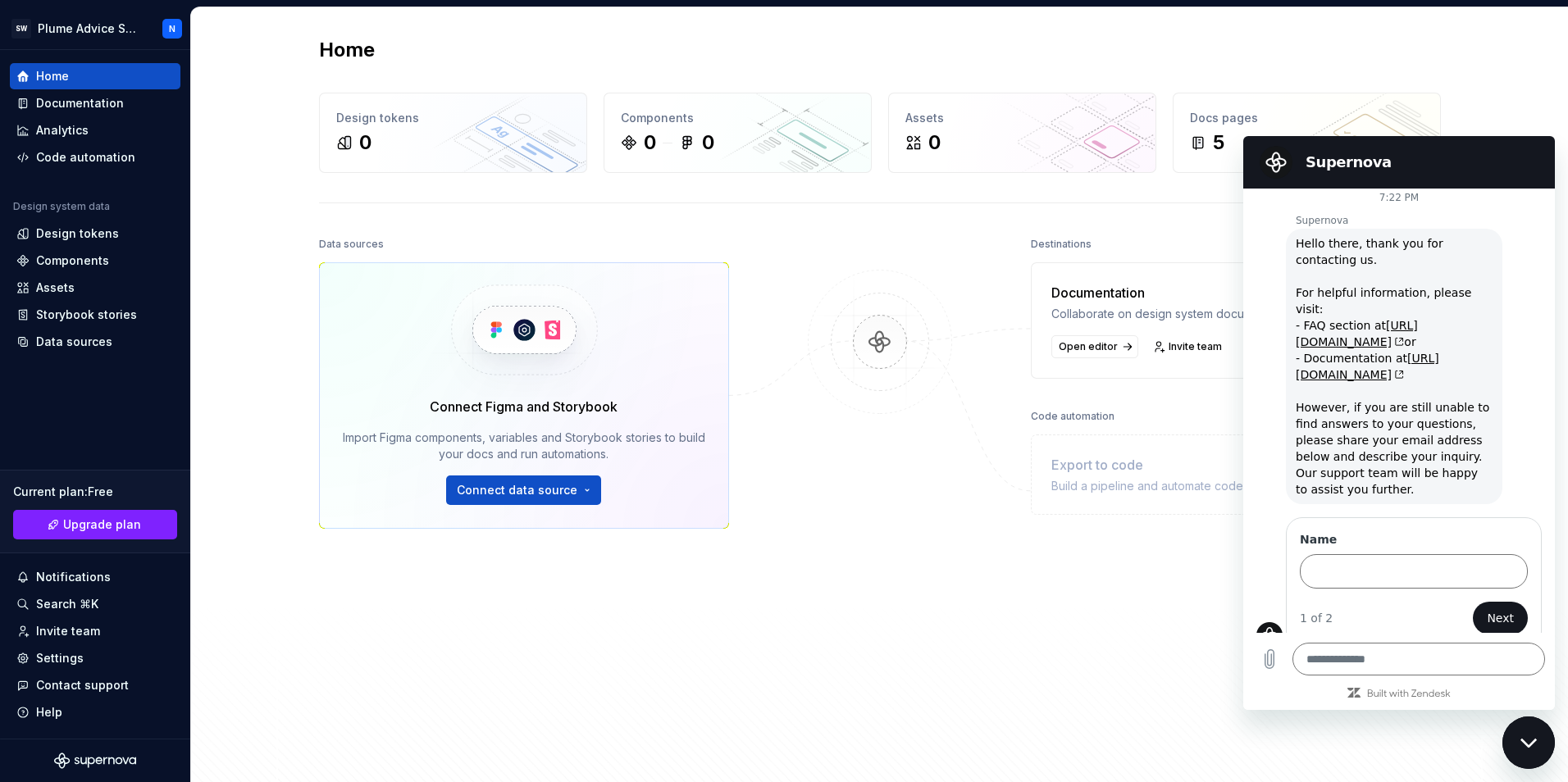
click at [1465, 109] on div "Home Design tokens 0 Components 0 0 Assets 0 Docs pages 5 Data sources Connect …" at bounding box center [880, 403] width 1181 height 790
click at [66, 108] on div "Documentation" at bounding box center [80, 103] width 88 height 17
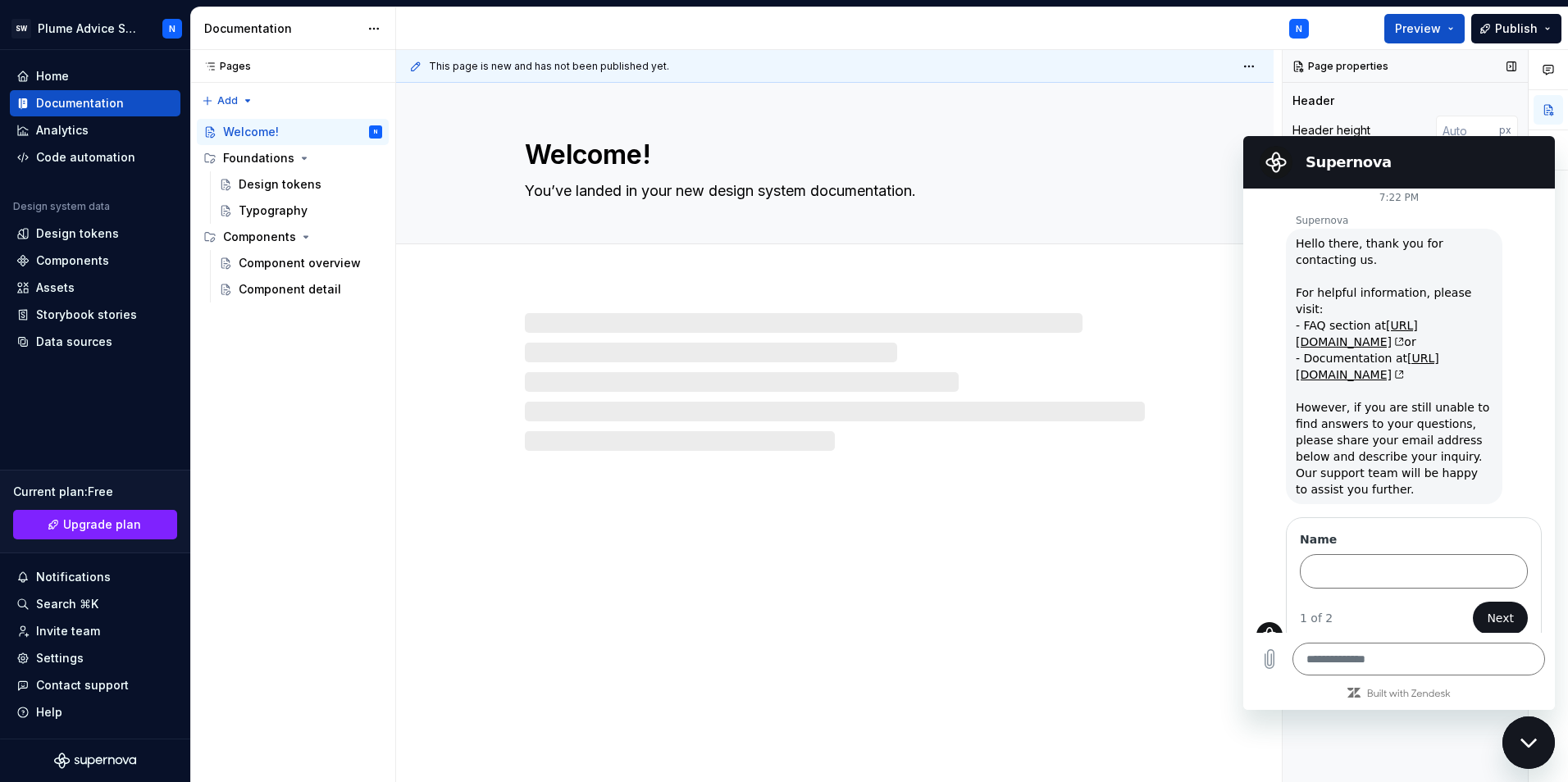
click at [1495, 100] on div "Header" at bounding box center [1406, 100] width 226 height 17
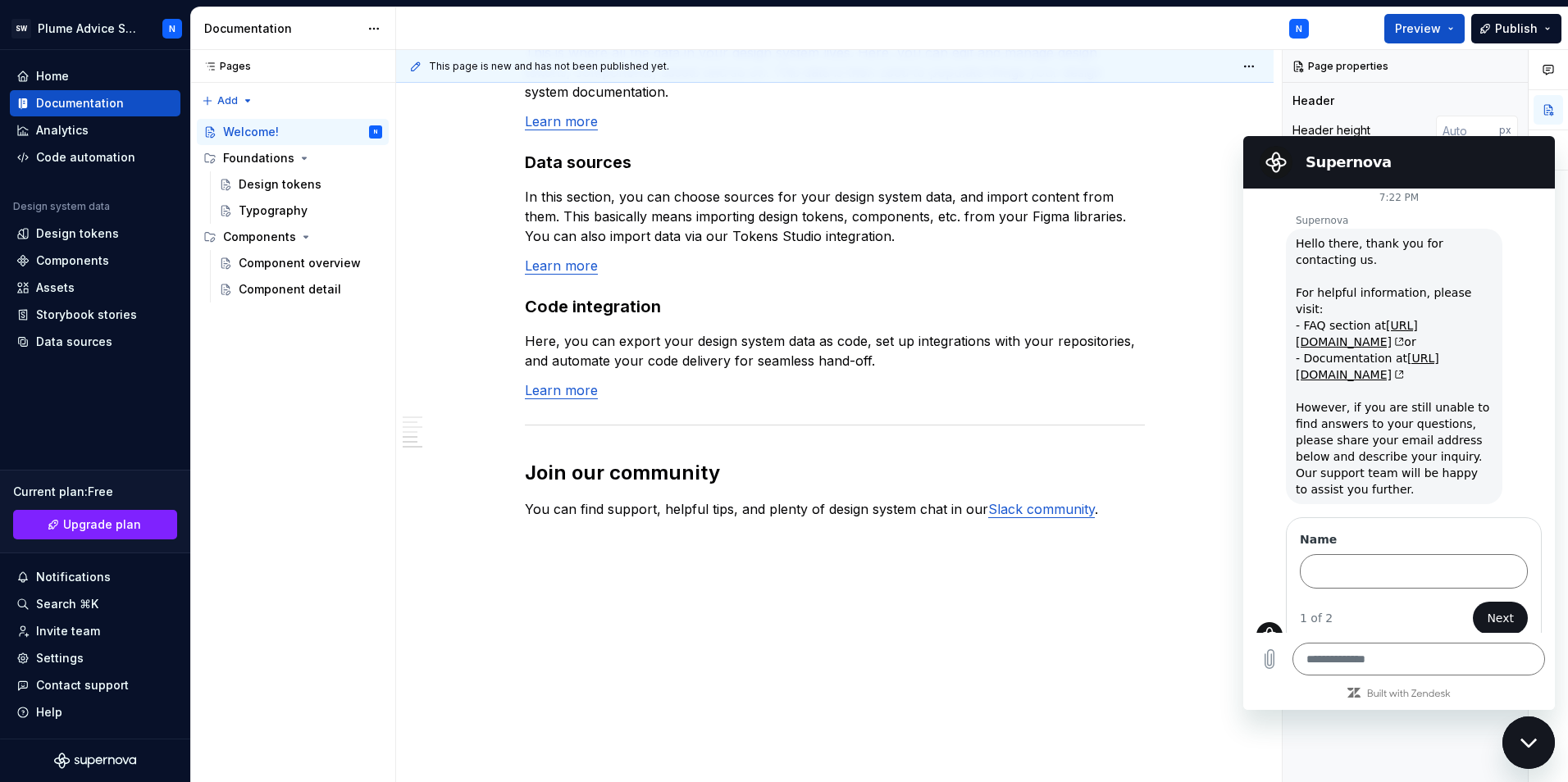
scroll to position [1299, 0]
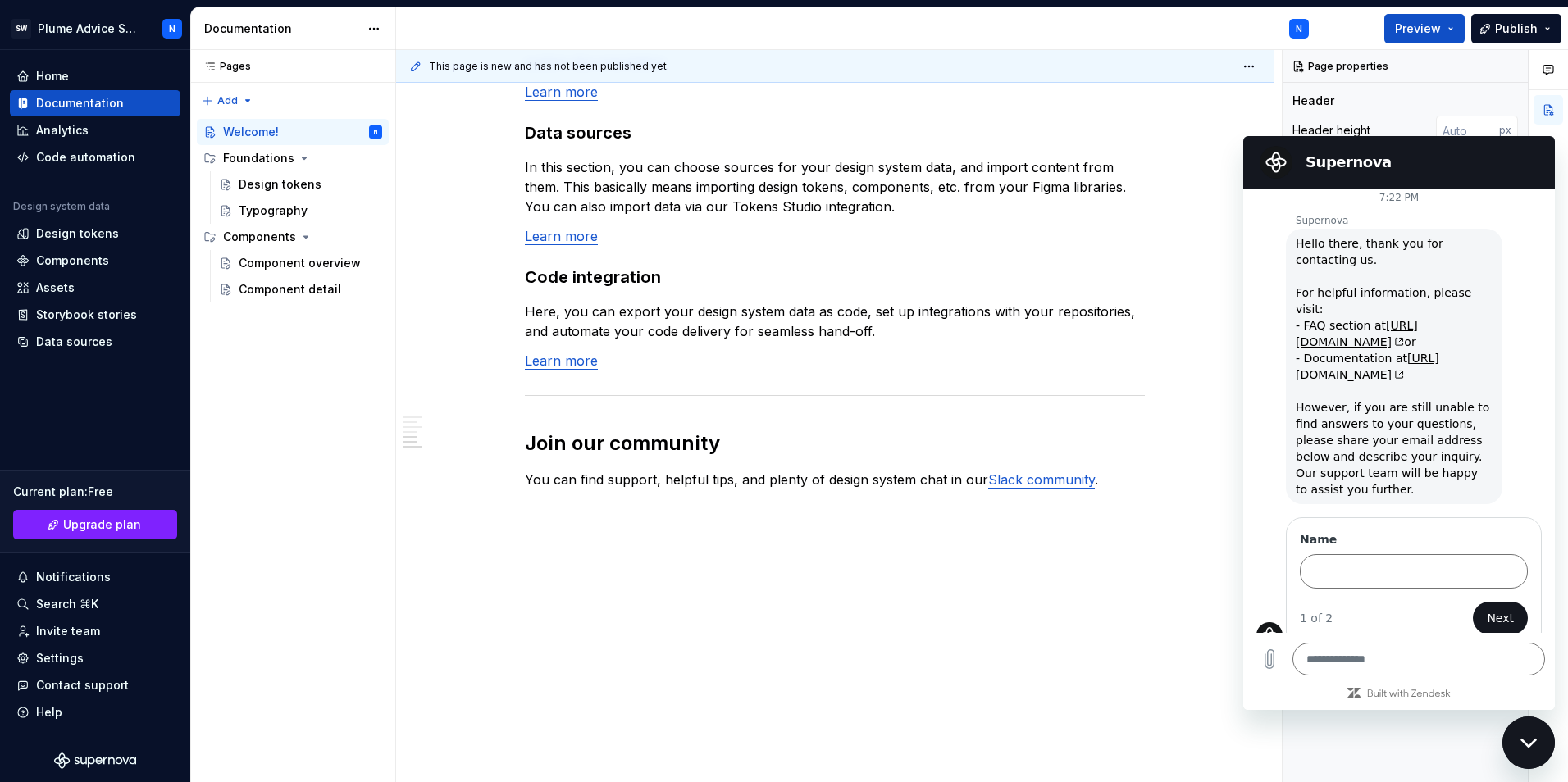
type textarea "*"
